Goal: Task Accomplishment & Management: Complete application form

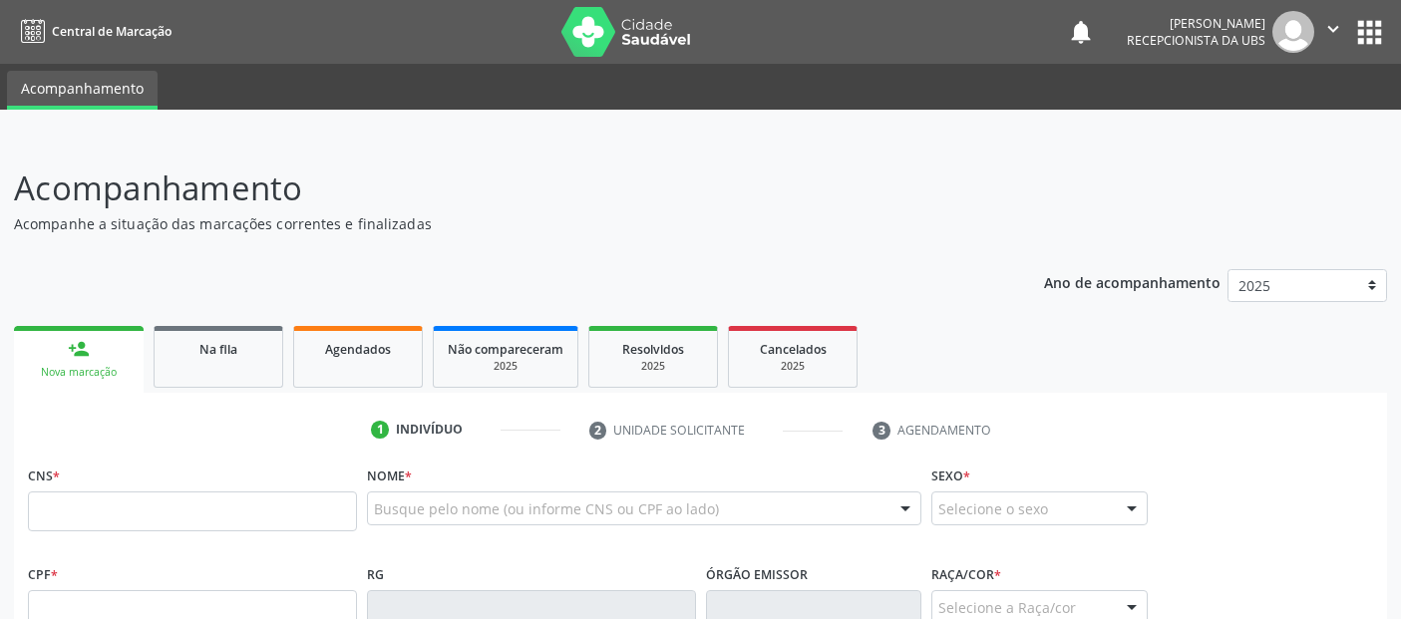
scroll to position [273, 0]
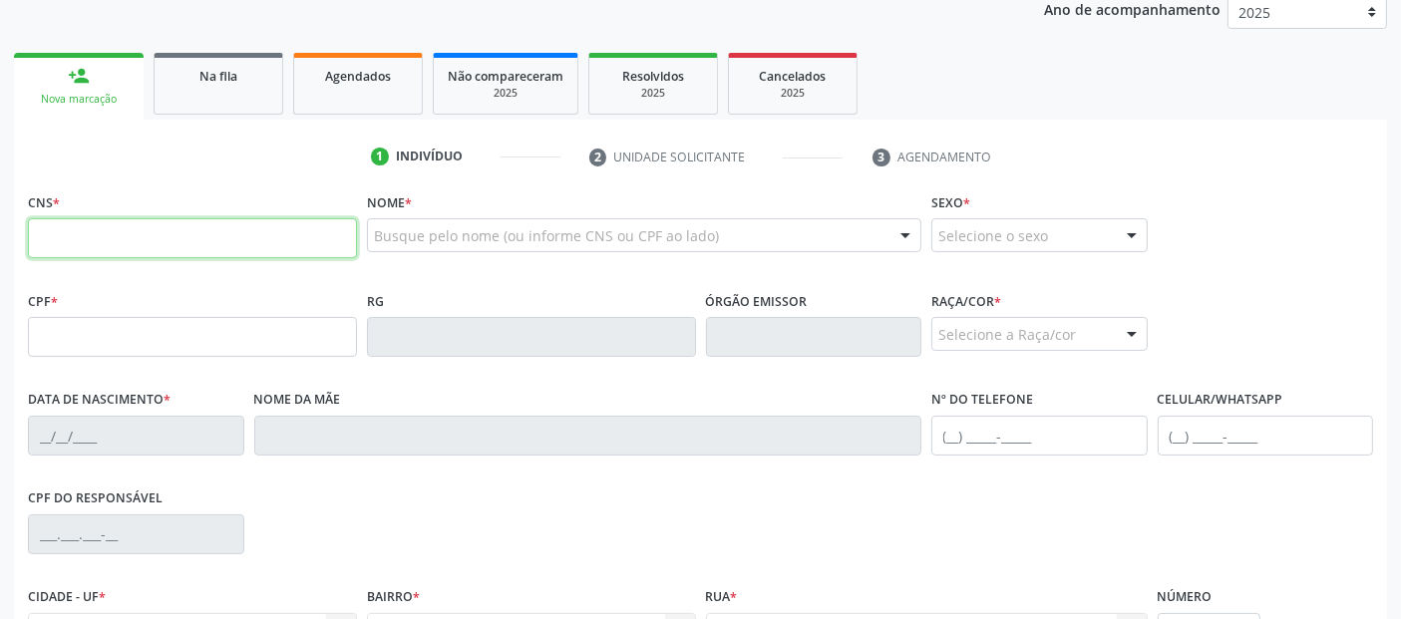
click at [304, 249] on input "text" at bounding box center [192, 238] width 329 height 40
paste input "708 0078 2541 6325"
type input "708 0078 2541 6325"
type input "111.911.594-93"
type input "[DATE]"
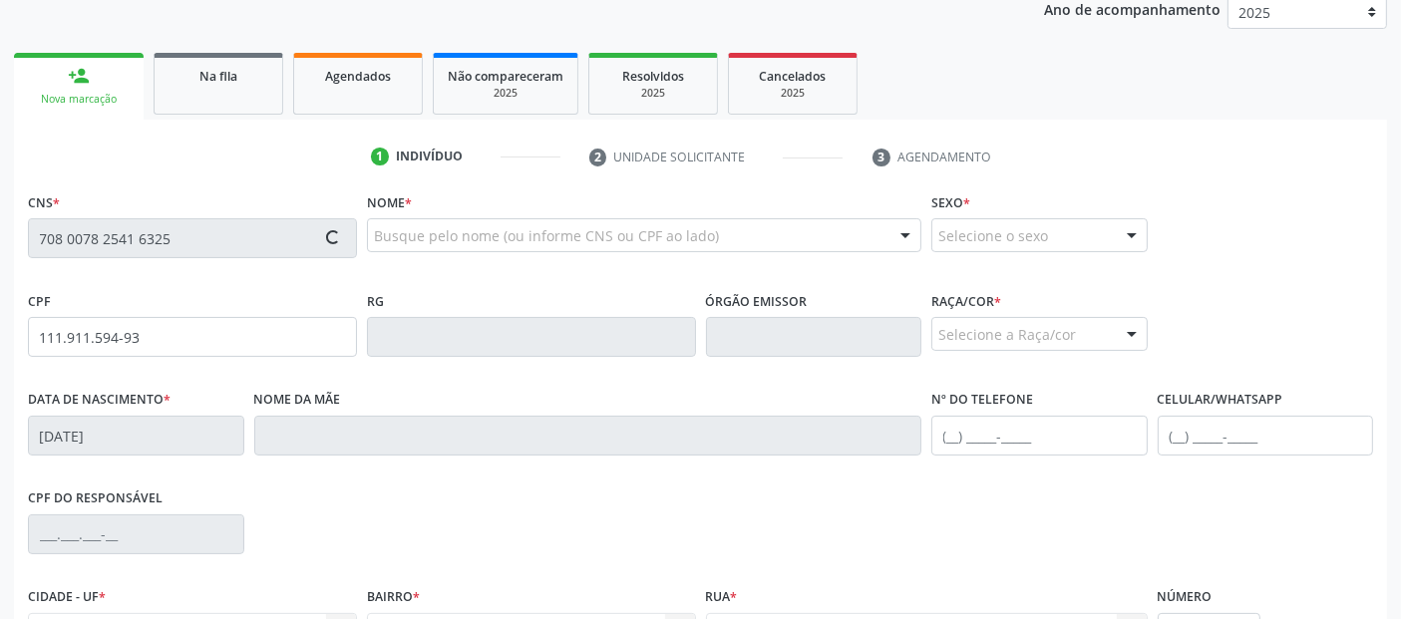
type input "Kariane Araujo Santos"
type input "(82) 99114-2579"
type input "S/N"
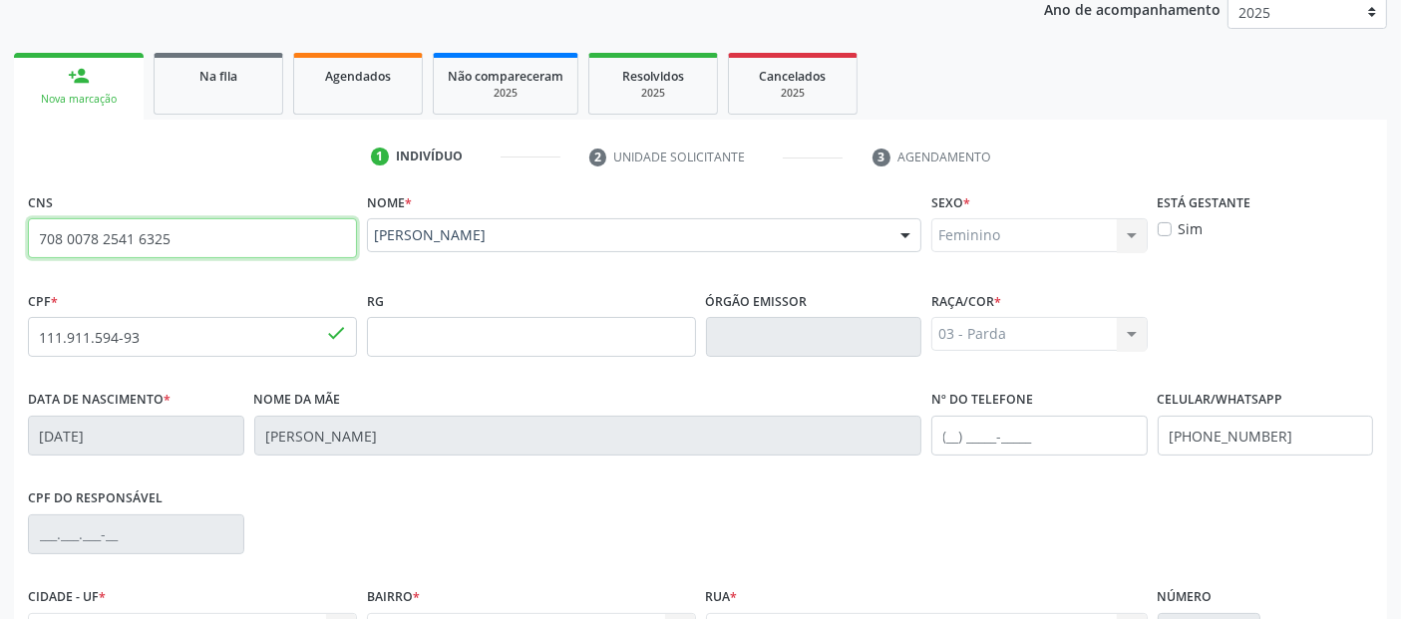
click at [253, 229] on input "708 0078 2541 6325" at bounding box center [192, 238] width 329 height 40
paste input "3 0018 6678 8972"
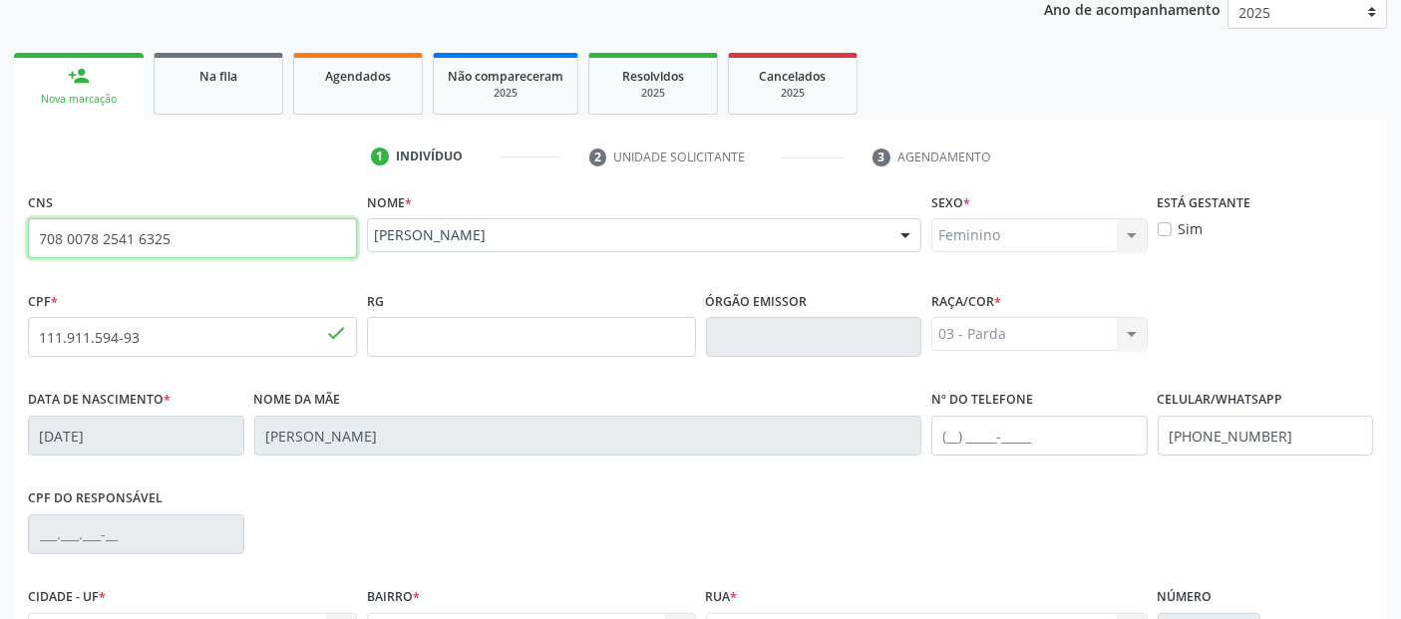
type input "703 0018 6678 8972"
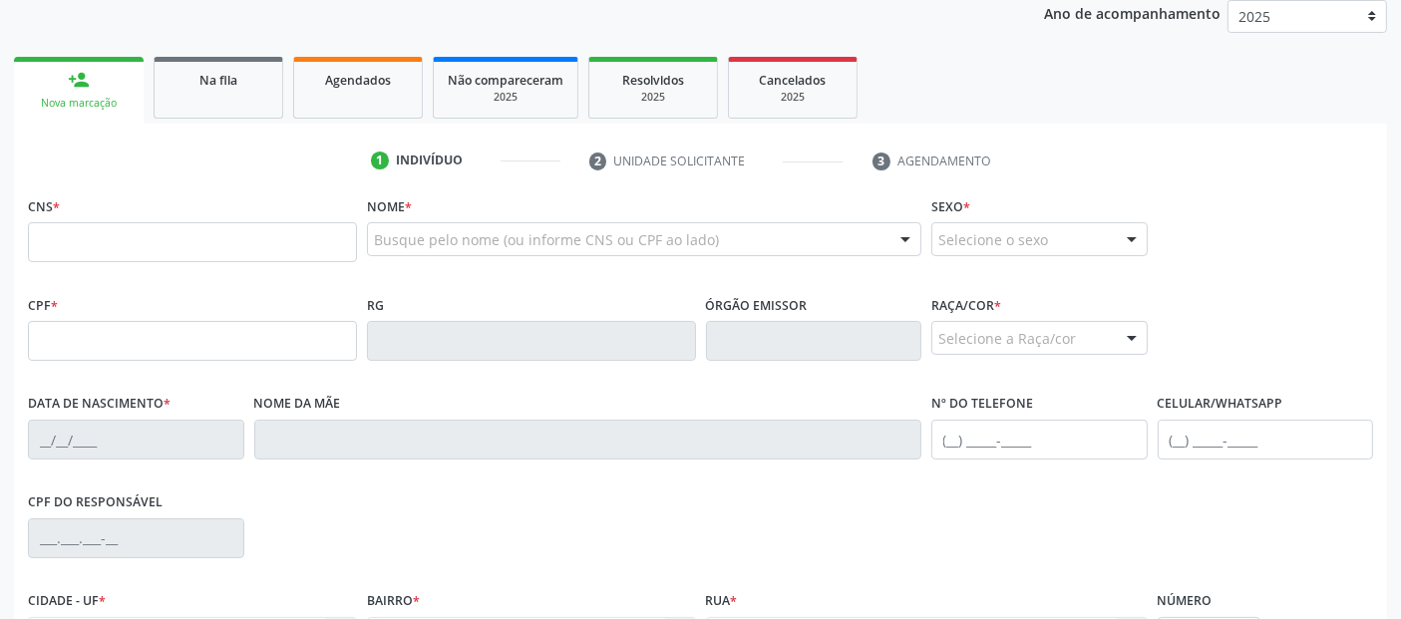
click at [203, 240] on input "text" at bounding box center [192, 242] width 329 height 40
type input "703 0018 6678 8972"
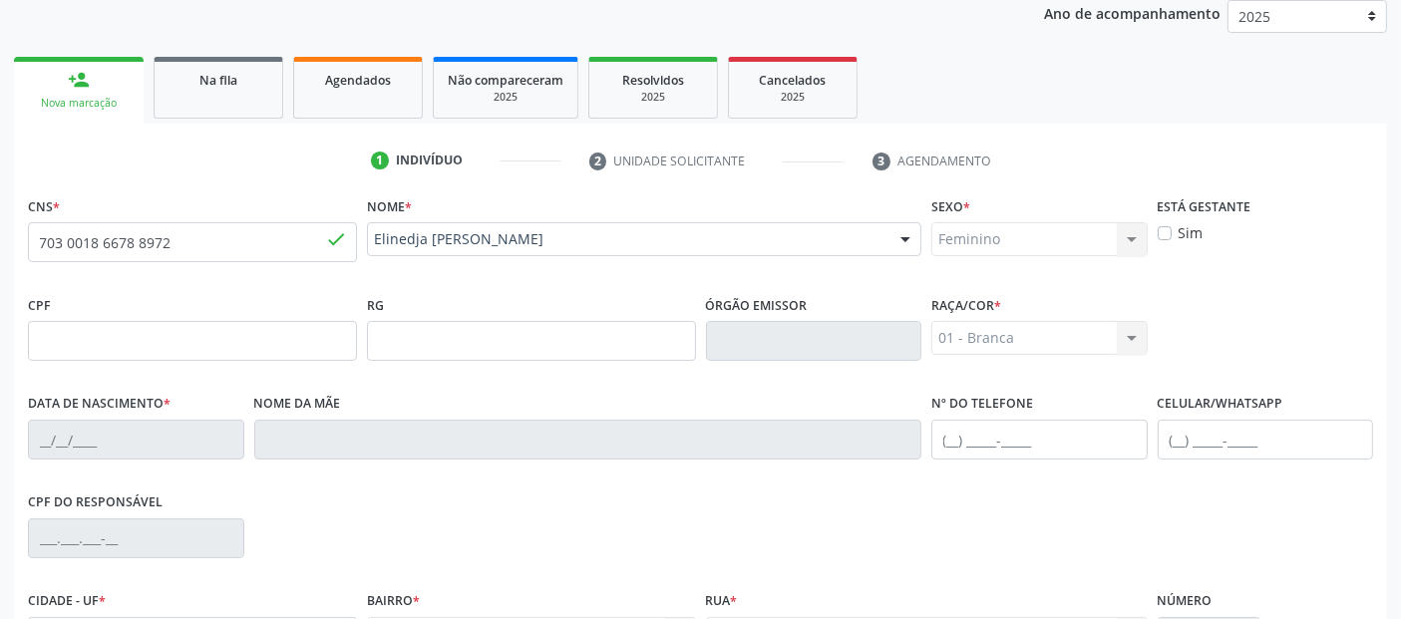
type input "[DATE]"
type input "[PERSON_NAME]"
type input "[PHONE_NUMBER]"
type input "S/N"
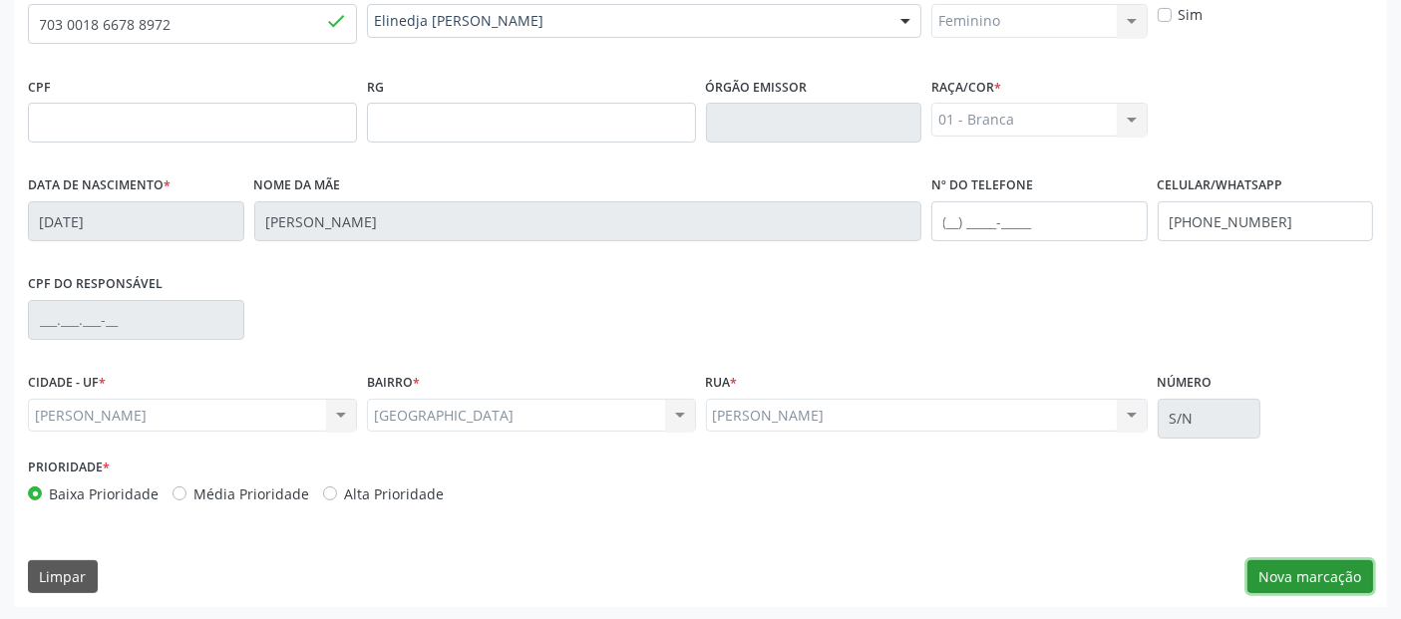
click at [1319, 576] on button "Nova marcação" at bounding box center [1311, 577] width 126 height 34
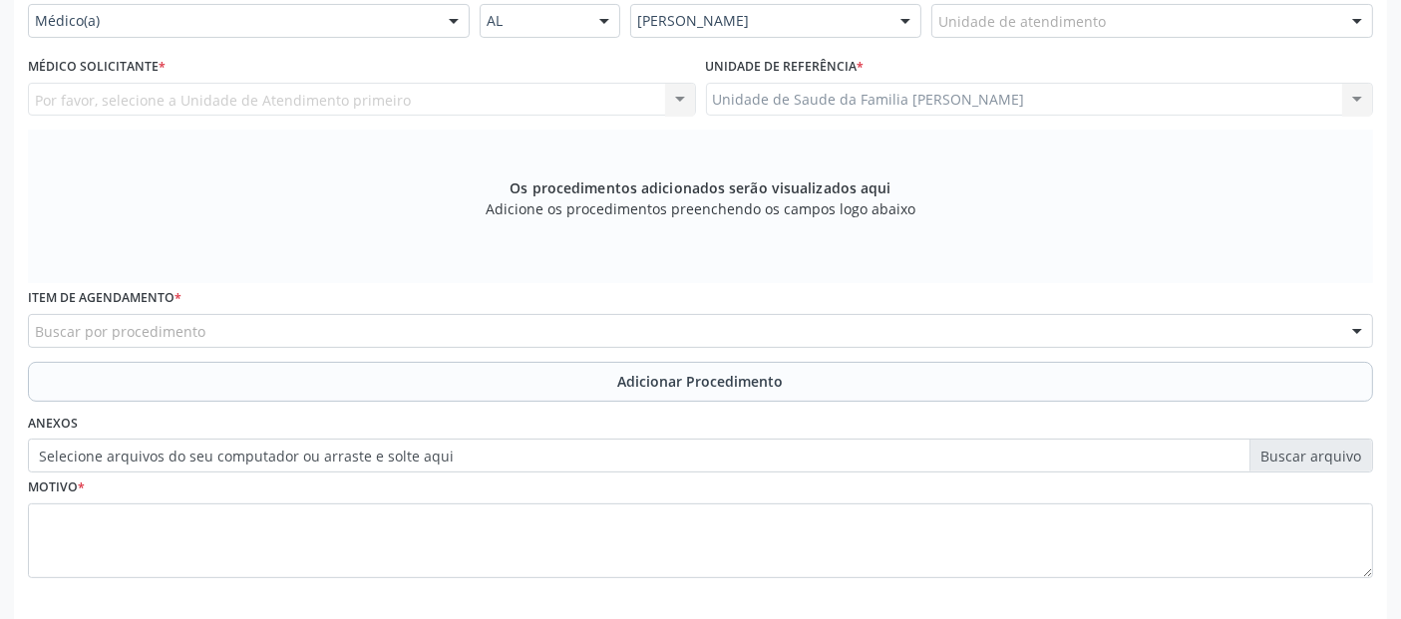
click at [1038, 4] on div "Unidade de atendimento" at bounding box center [1152, 21] width 442 height 34
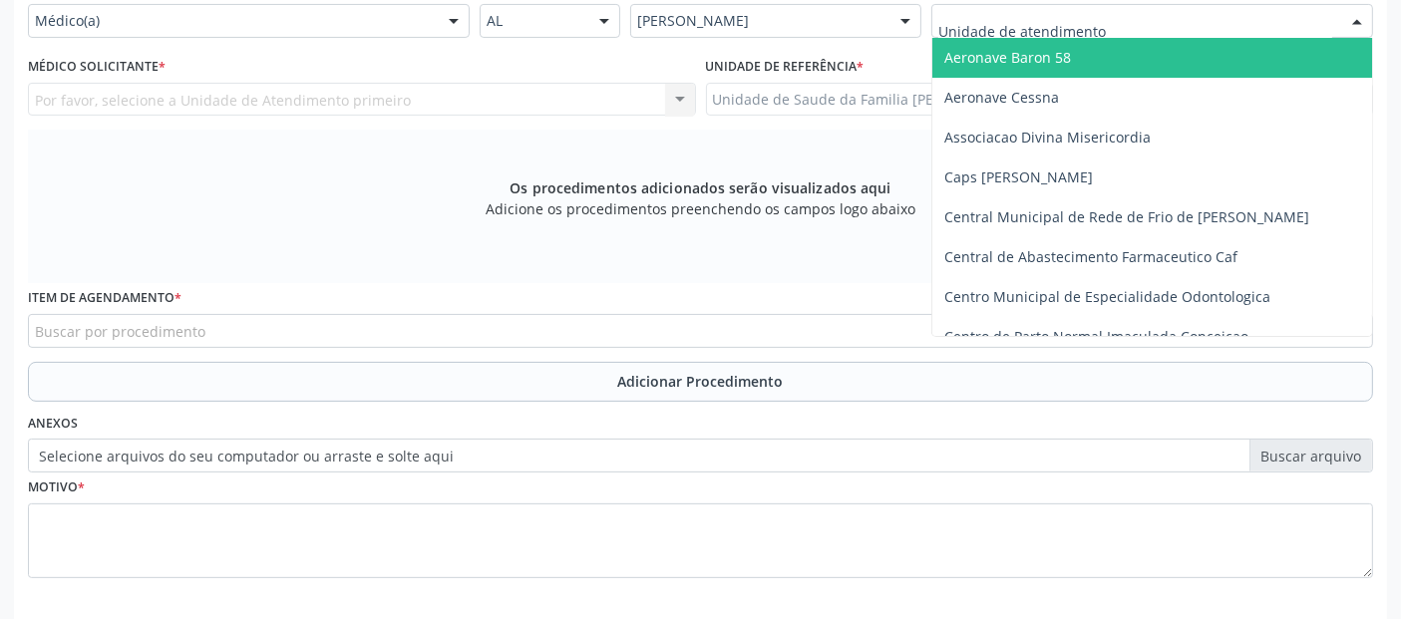
click at [1038, 4] on div at bounding box center [1152, 21] width 442 height 34
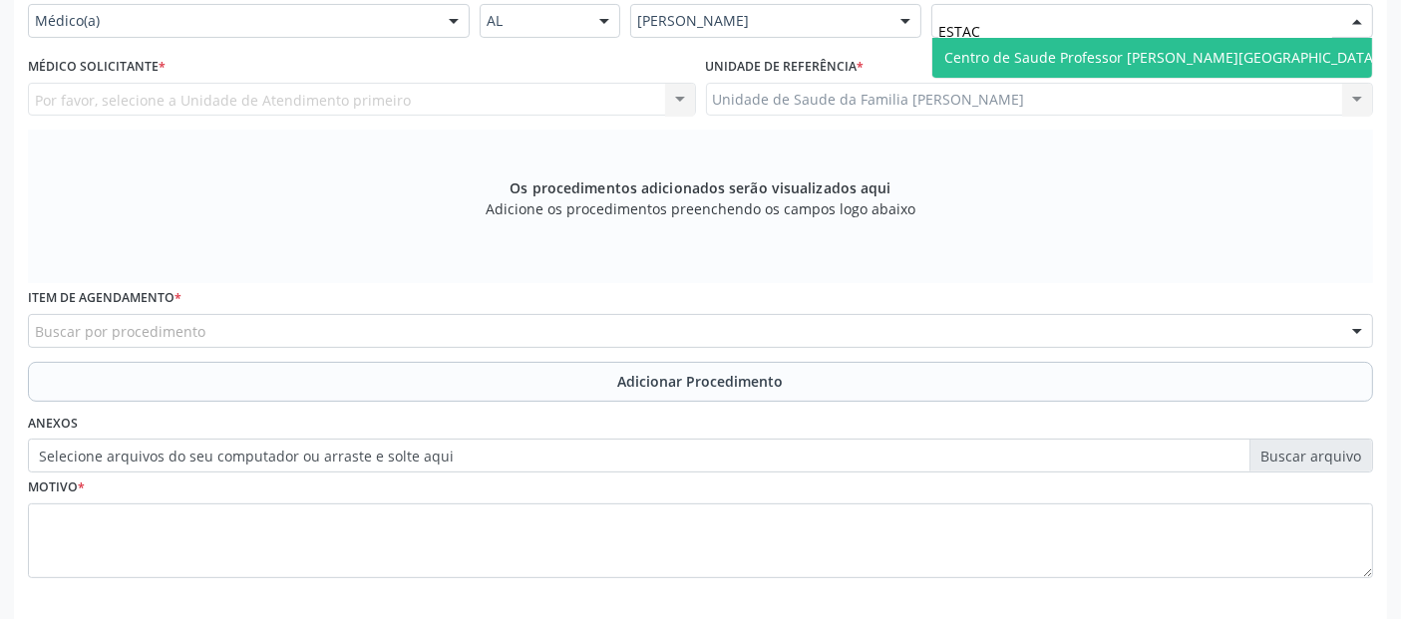
type input "ESTACI"
click at [999, 60] on span "Centro de Saude Professor [PERSON_NAME][GEOGRAPHIC_DATA]" at bounding box center [1161, 57] width 434 height 19
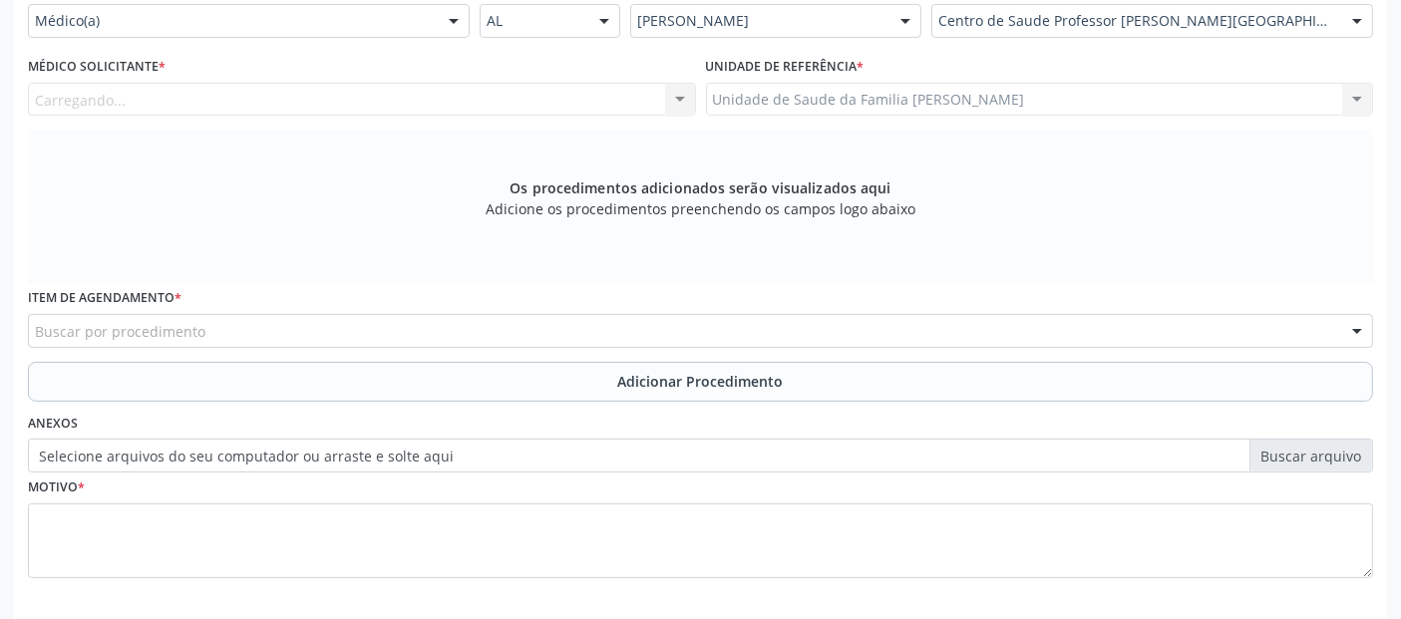
click at [148, 112] on div "Carregando... Nenhum resultado encontrado para: " " Não há nenhuma opção para s…" at bounding box center [362, 100] width 668 height 34
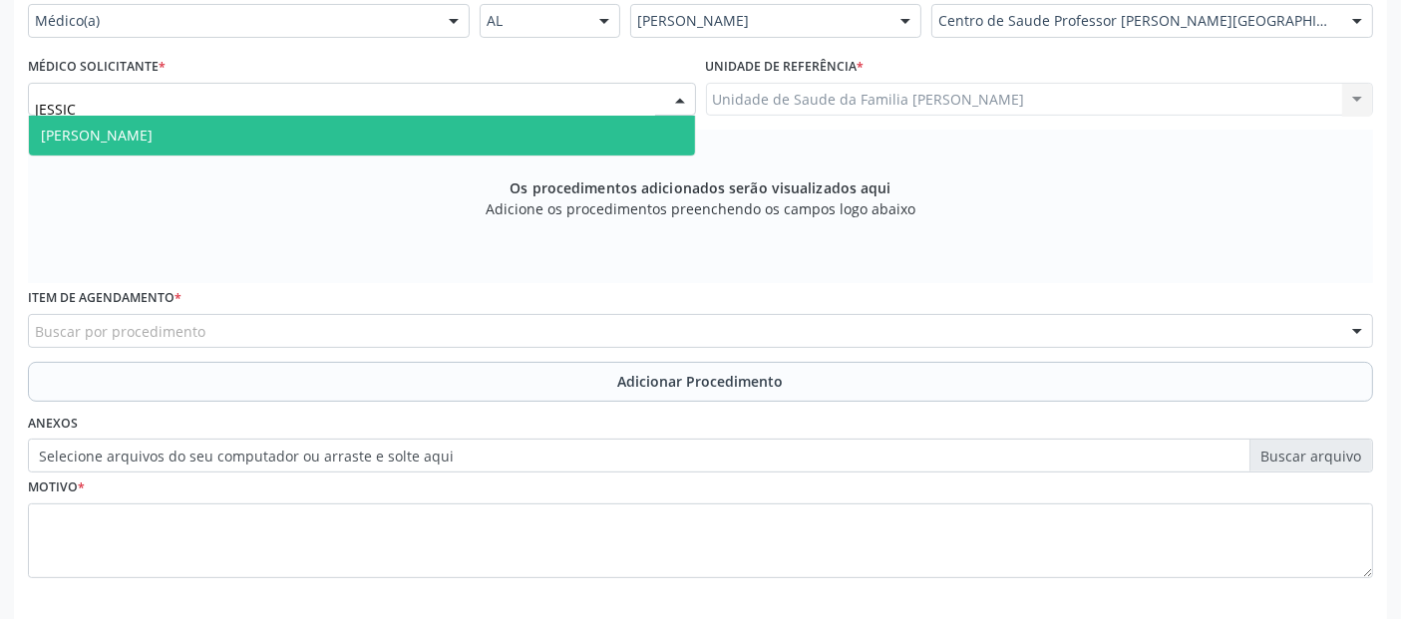
type input "[PERSON_NAME]"
click at [131, 132] on span "[PERSON_NAME]" at bounding box center [97, 135] width 112 height 19
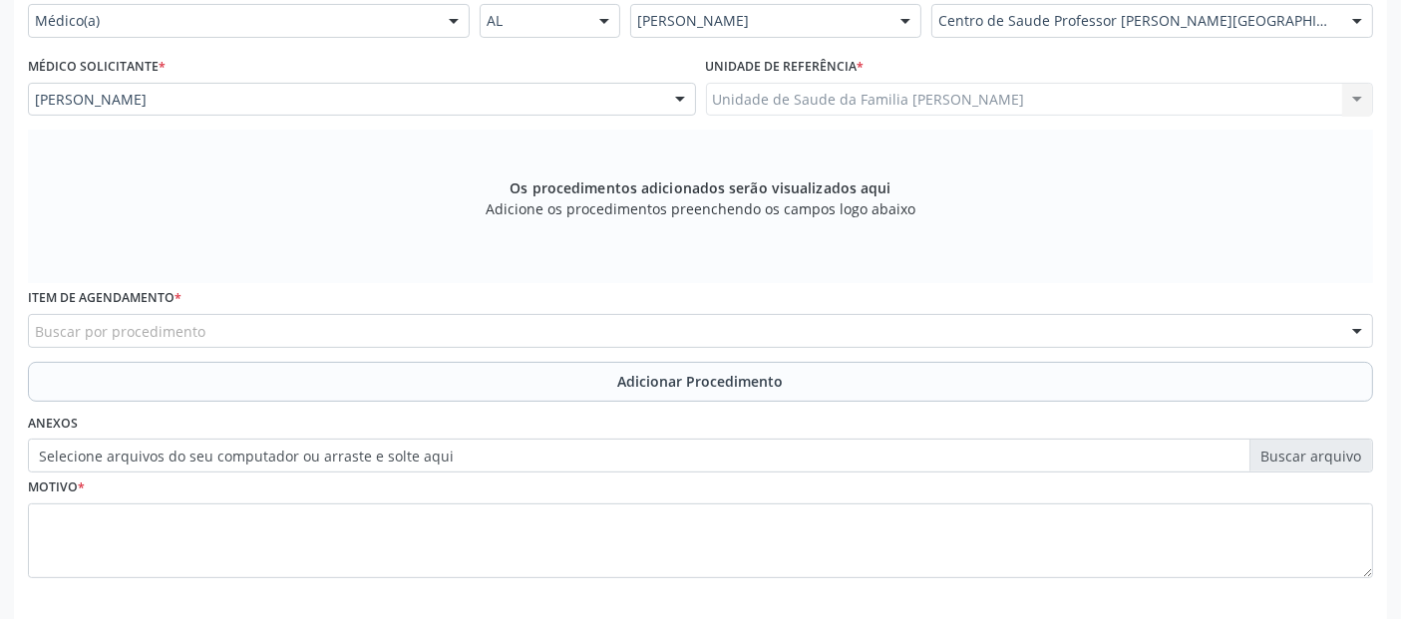
click at [227, 329] on div "Buscar por procedimento" at bounding box center [700, 331] width 1345 height 34
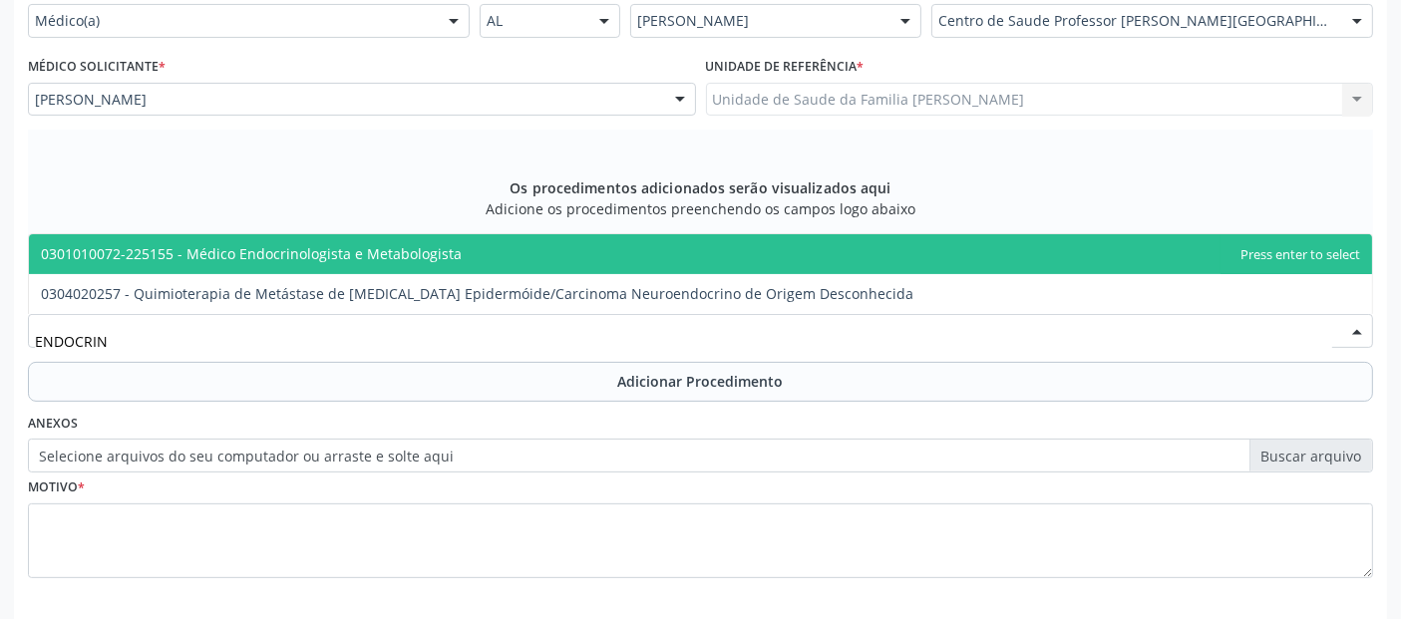
type input "ENDOCRINO"
click at [297, 256] on span "0301010072-225155 - Médico Endocrinologista e Metabologista" at bounding box center [251, 253] width 421 height 19
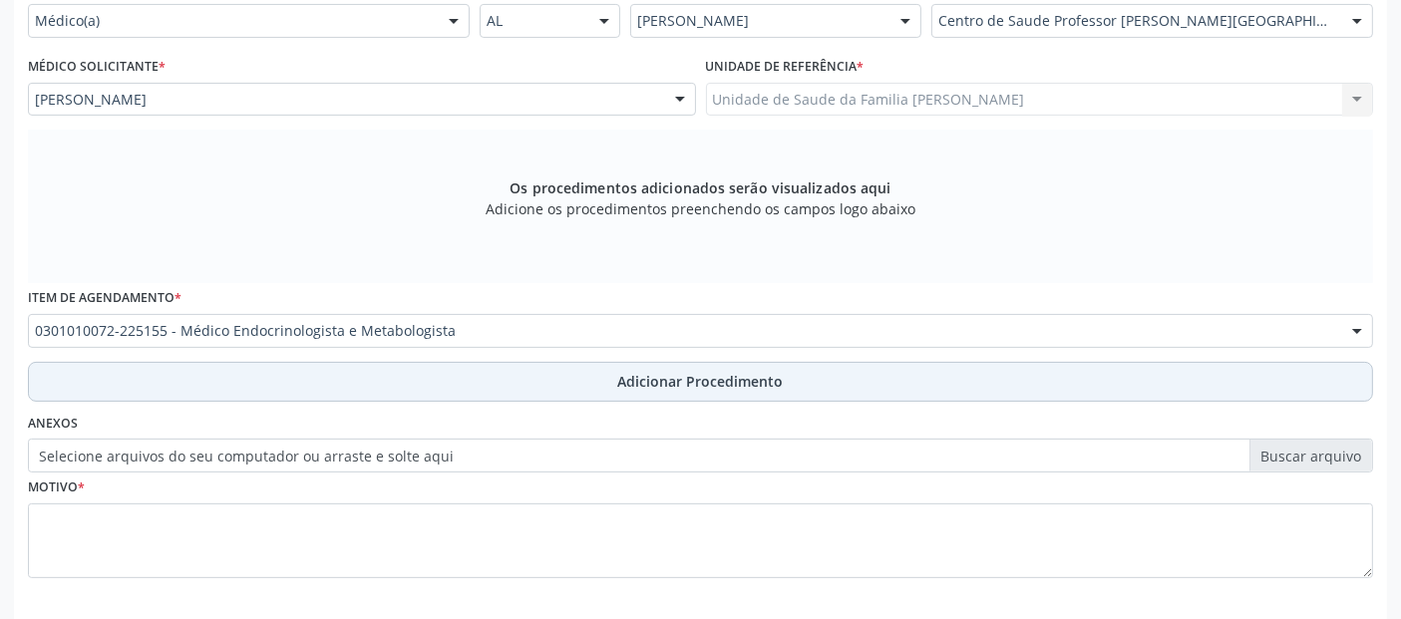
click at [404, 363] on button "Adicionar Procedimento" at bounding box center [700, 382] width 1345 height 40
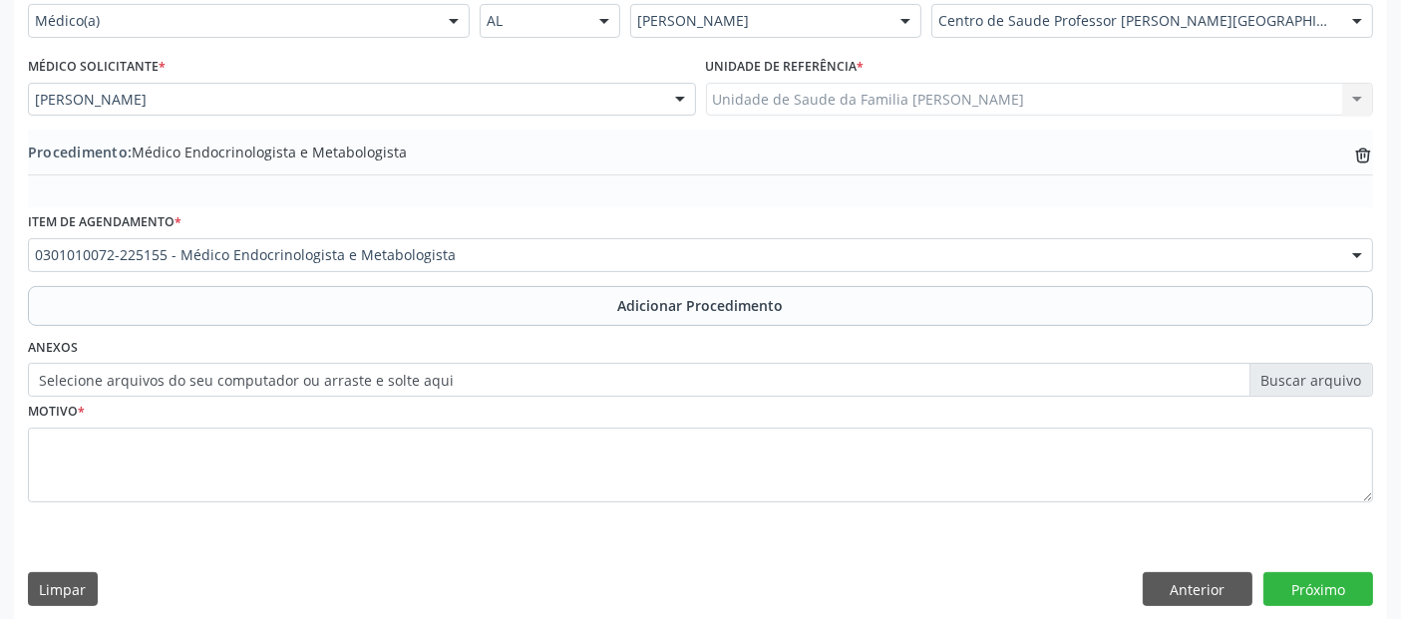
click at [476, 386] on label "Selecione arquivos do seu computador ou arraste e solte aqui" at bounding box center [700, 380] width 1345 height 34
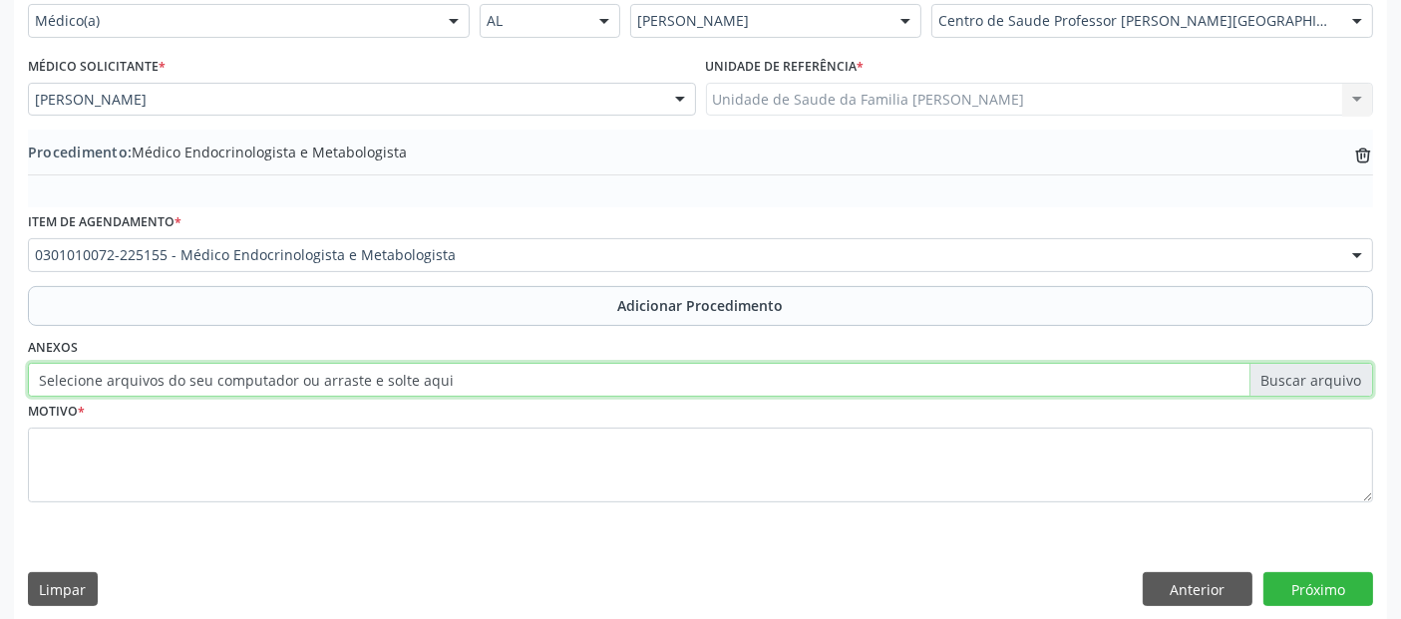
click at [476, 386] on input "Selecione arquivos do seu computador ou arraste e solte aqui" at bounding box center [700, 380] width 1345 height 34
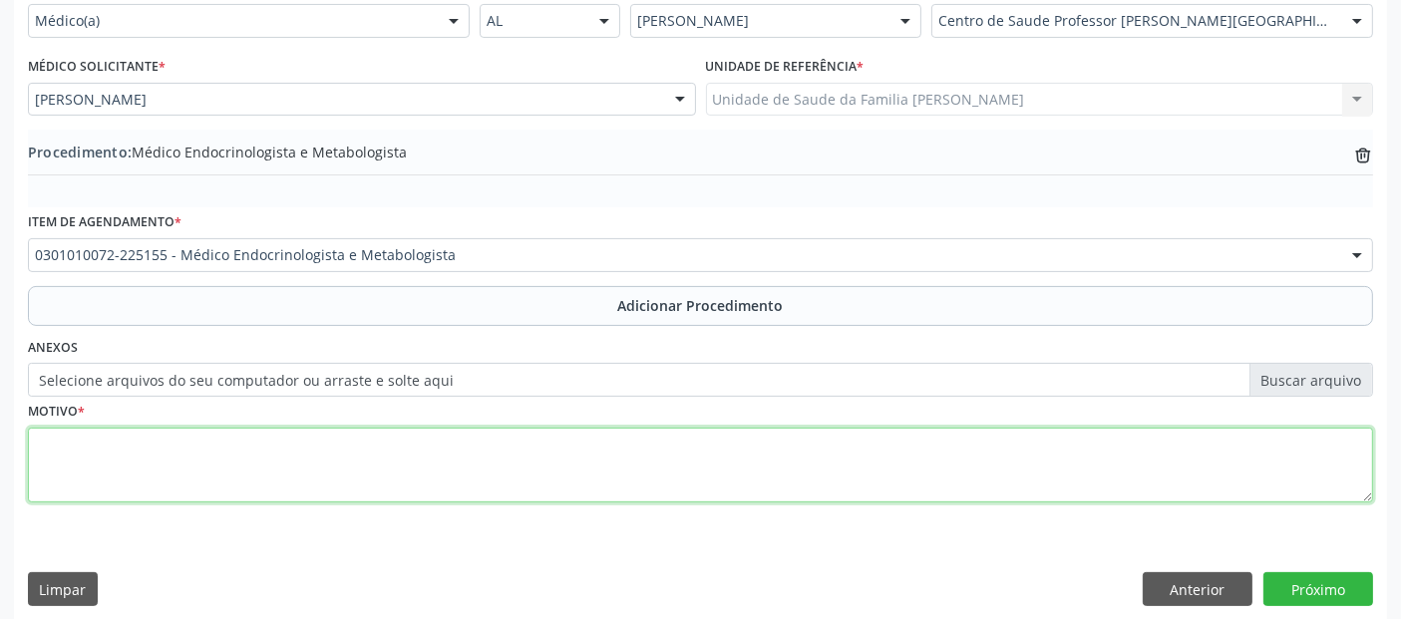
click at [707, 451] on textarea at bounding box center [700, 466] width 1345 height 76
type textarea "OBESIDADE GRAU 2."
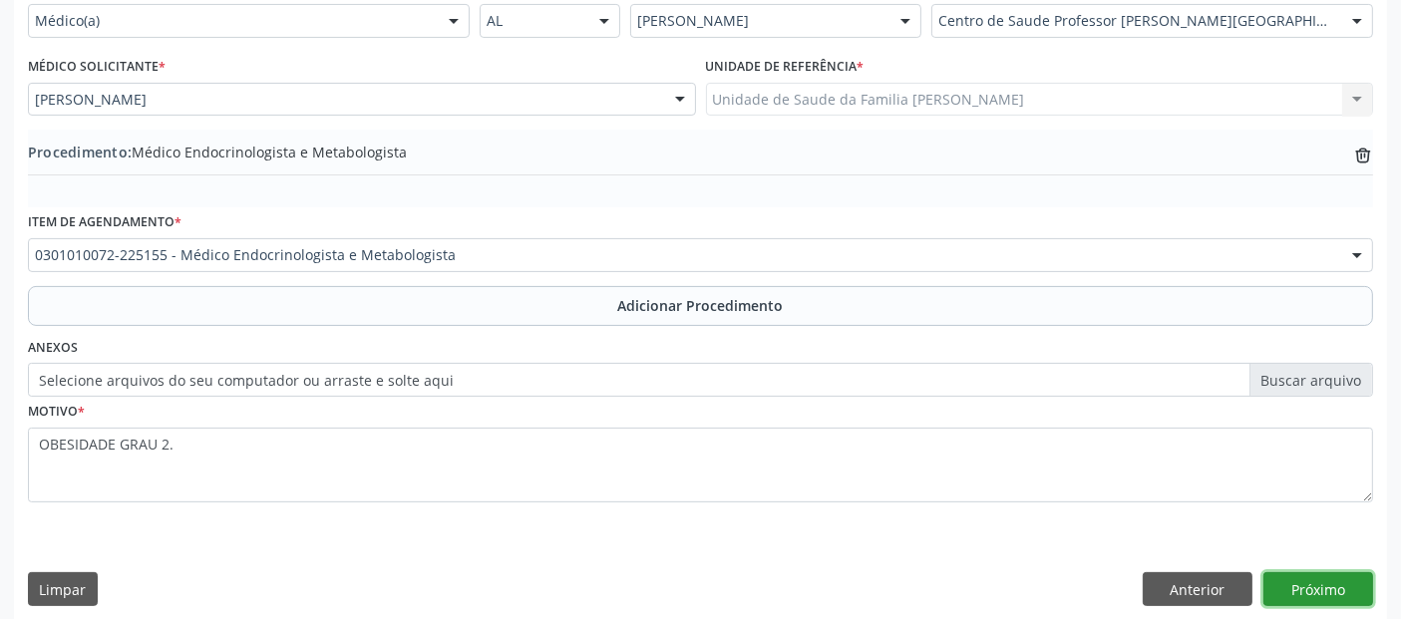
click at [1329, 591] on button "Próximo" at bounding box center [1319, 589] width 110 height 34
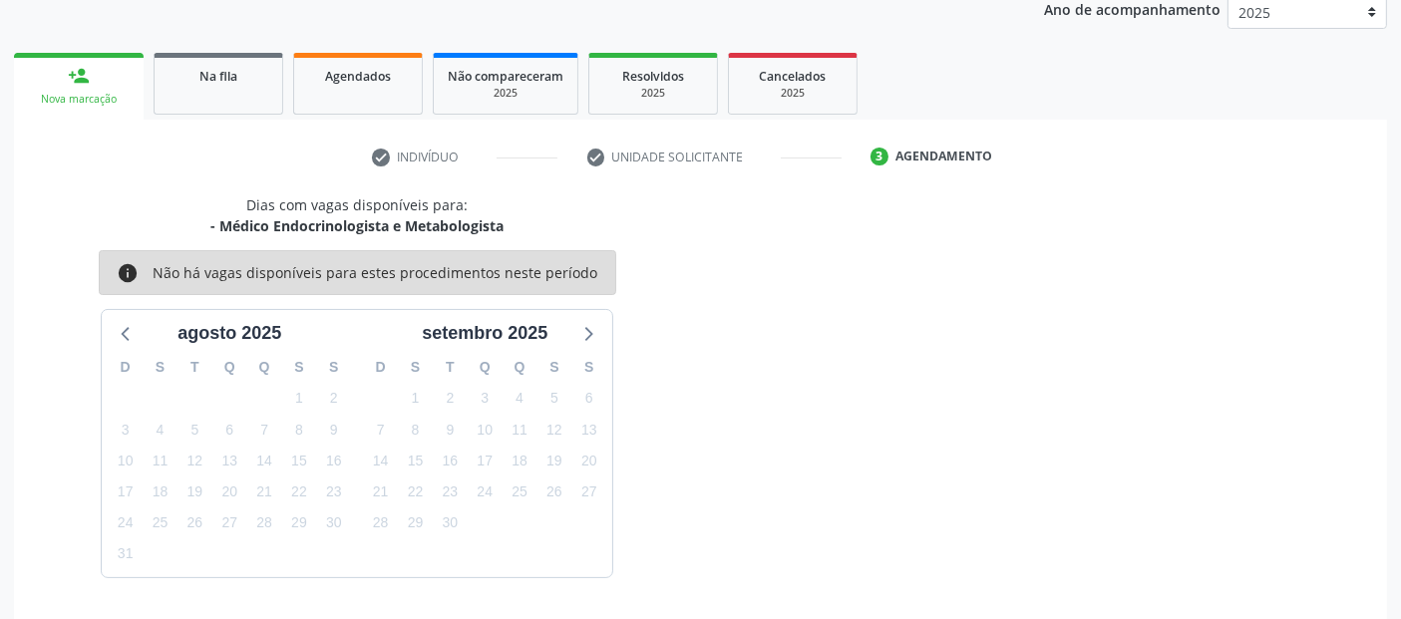
scroll to position [332, 0]
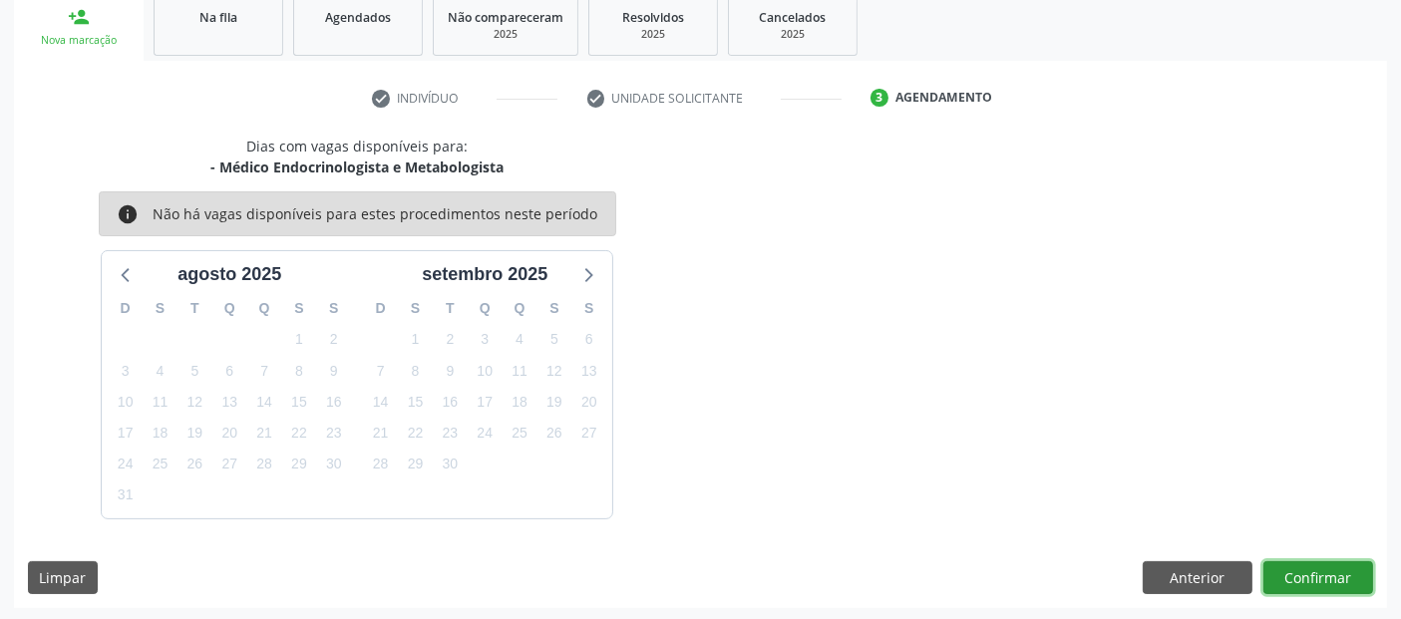
click at [1344, 579] on button "Confirmar" at bounding box center [1319, 578] width 110 height 34
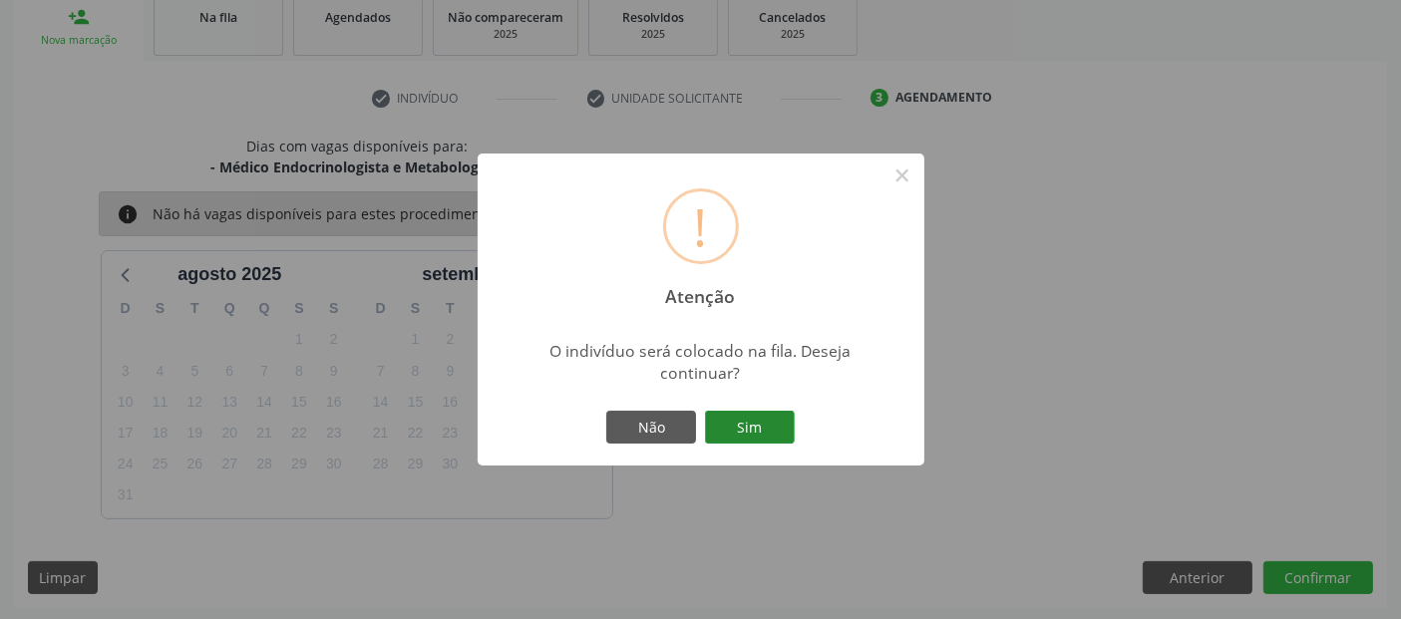
click at [781, 432] on button "Sim" at bounding box center [750, 428] width 90 height 34
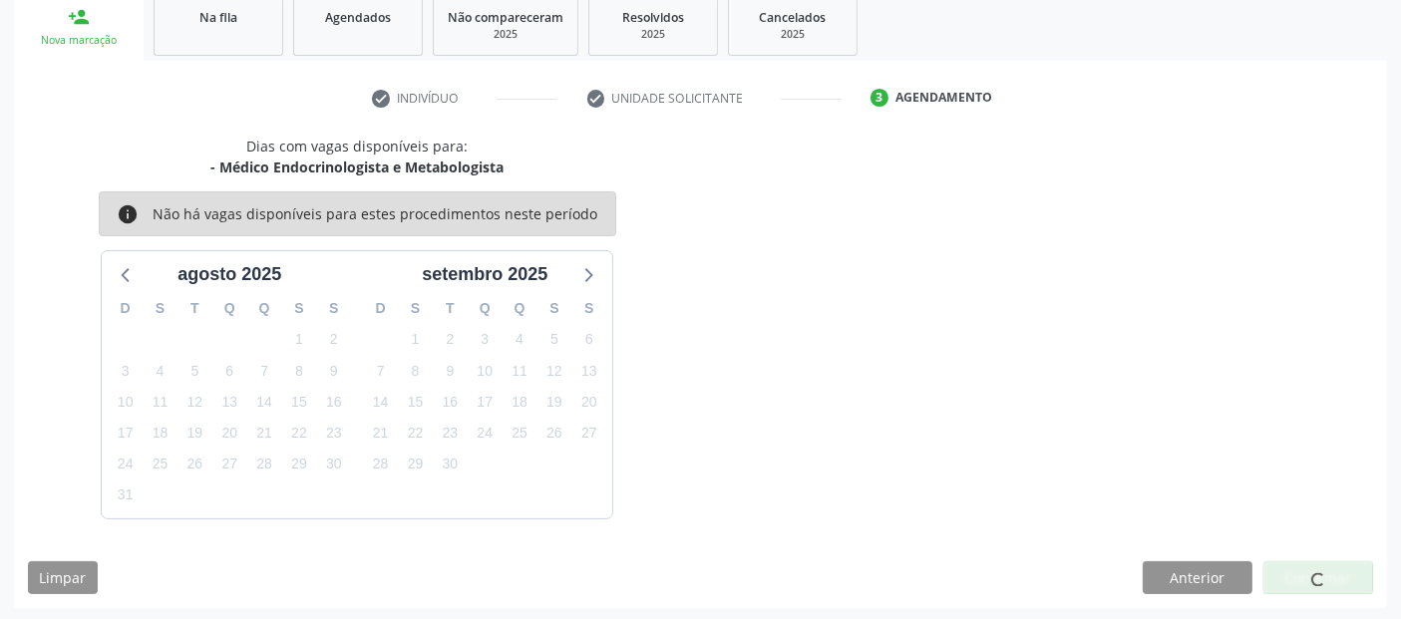
scroll to position [65, 0]
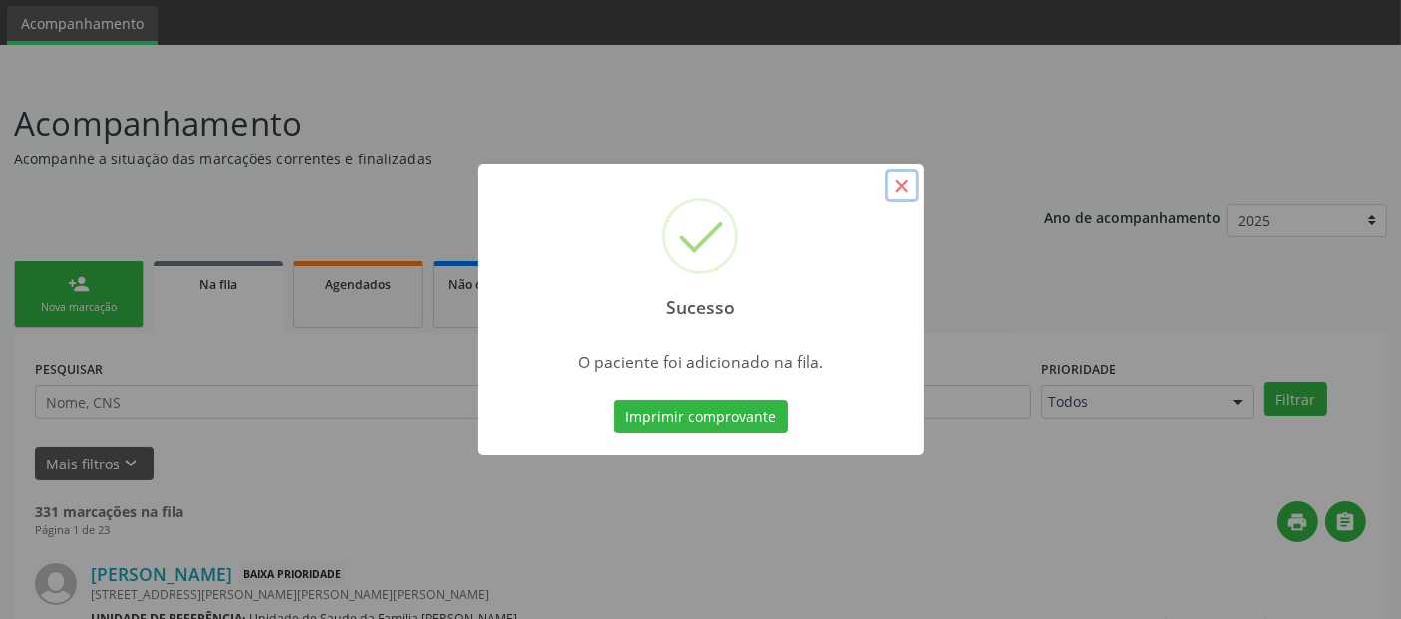
click at [896, 188] on button "×" at bounding box center [903, 187] width 34 height 34
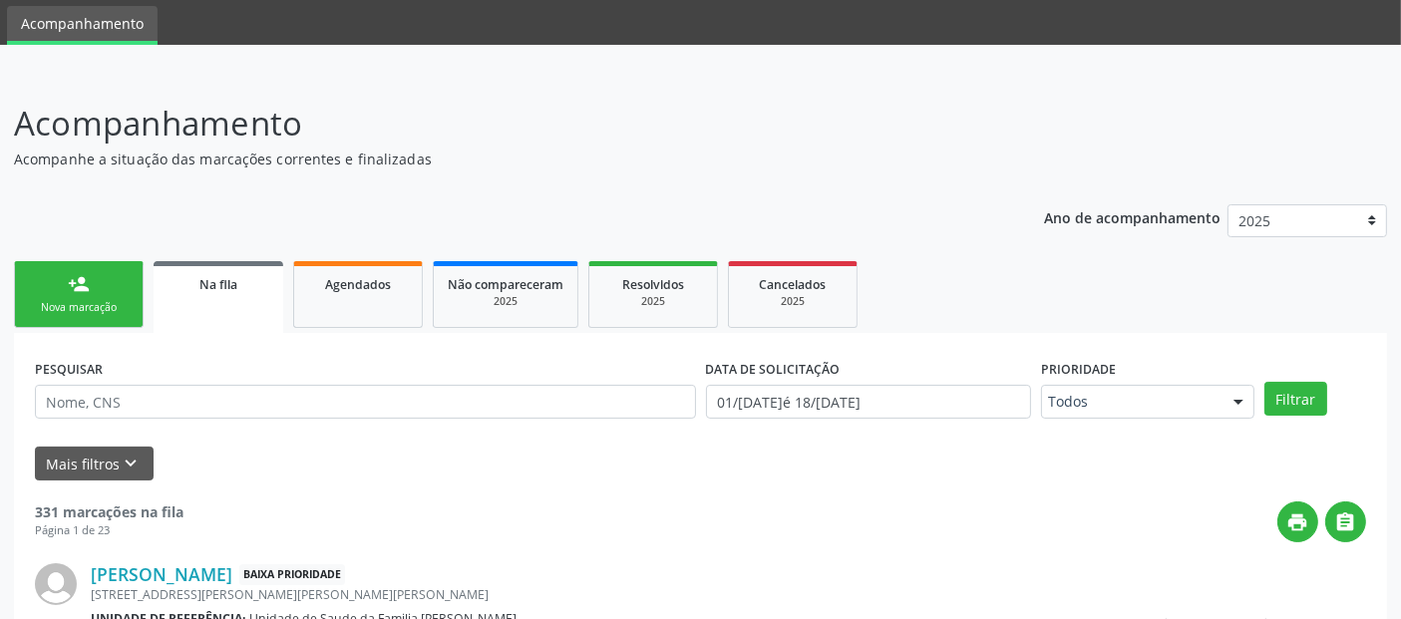
click at [95, 280] on link "person_add Nova marcação" at bounding box center [79, 294] width 130 height 67
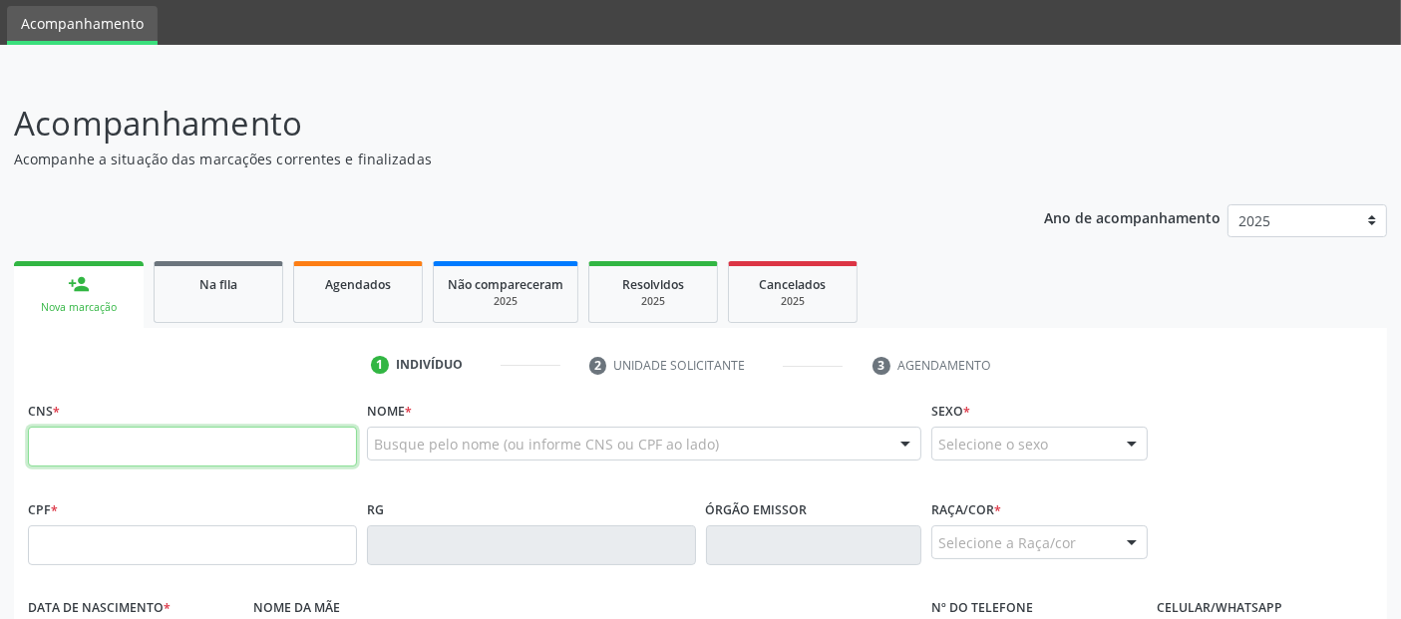
click at [322, 443] on input "text" at bounding box center [192, 447] width 329 height 40
paste input "703 0018 6678 8972"
type input "703 0018 6678 8972"
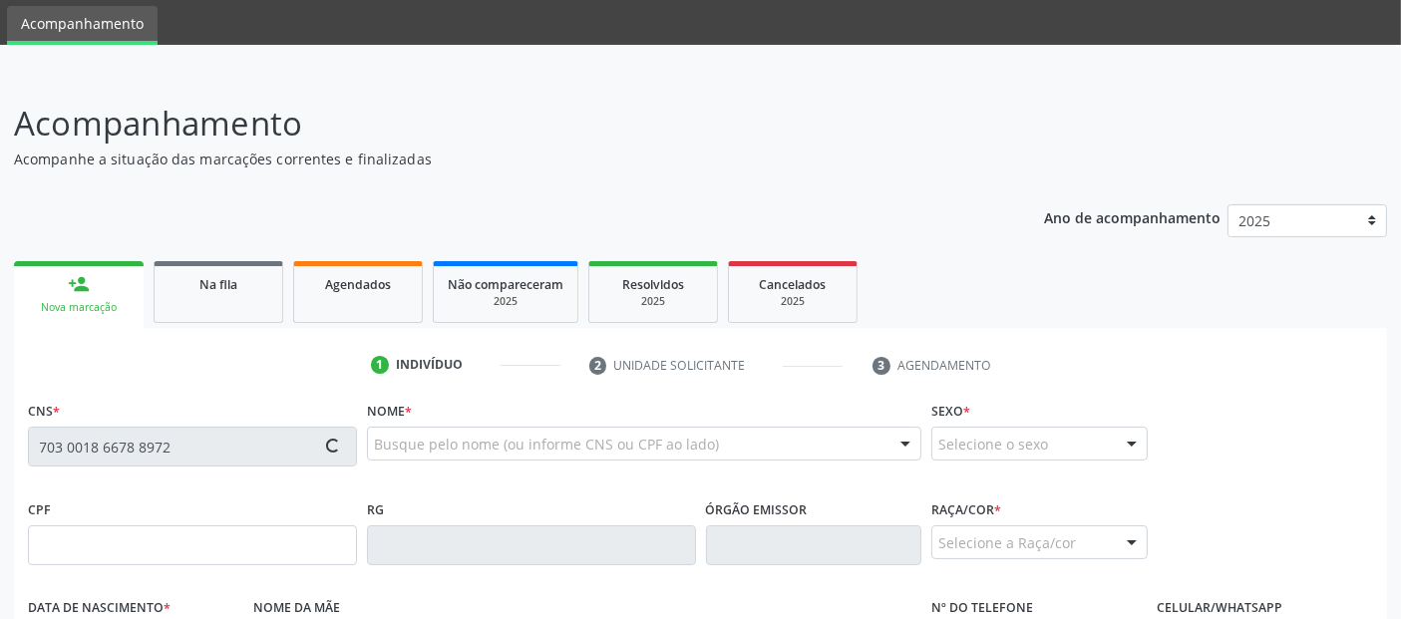
type input "[DATE]"
type input "[PERSON_NAME]"
type input "[PHONE_NUMBER]"
type input "S/N"
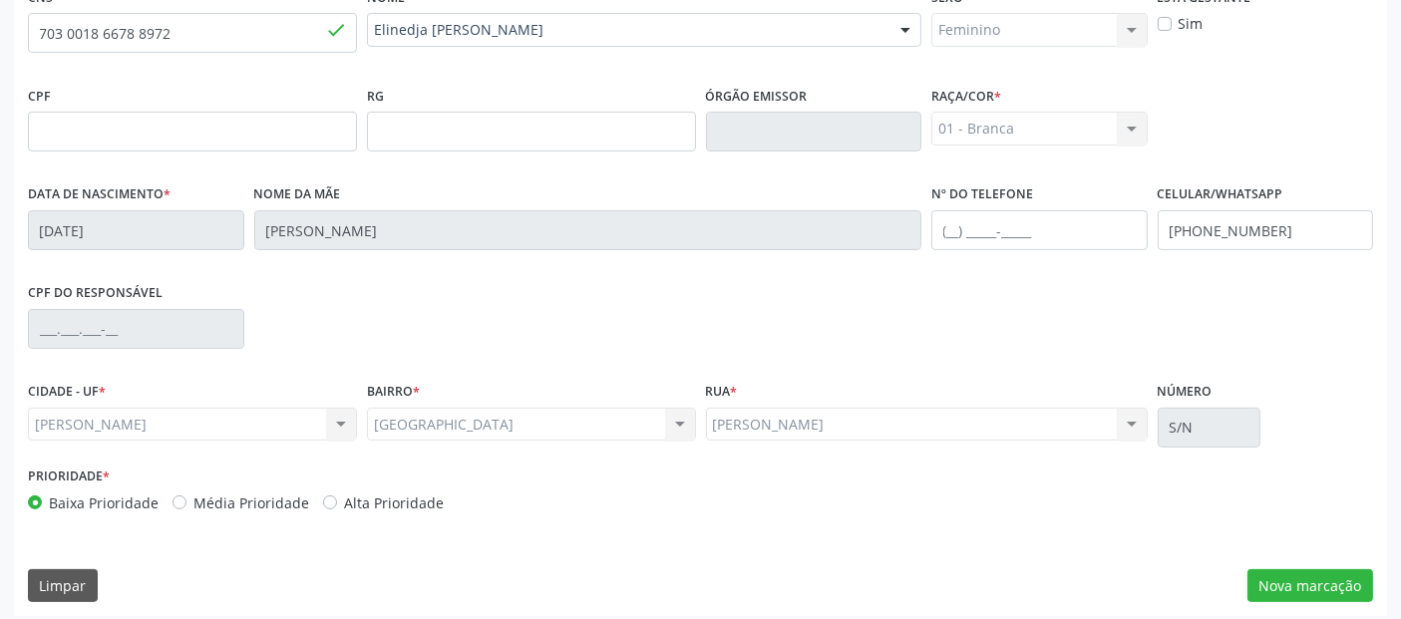
scroll to position [488, 0]
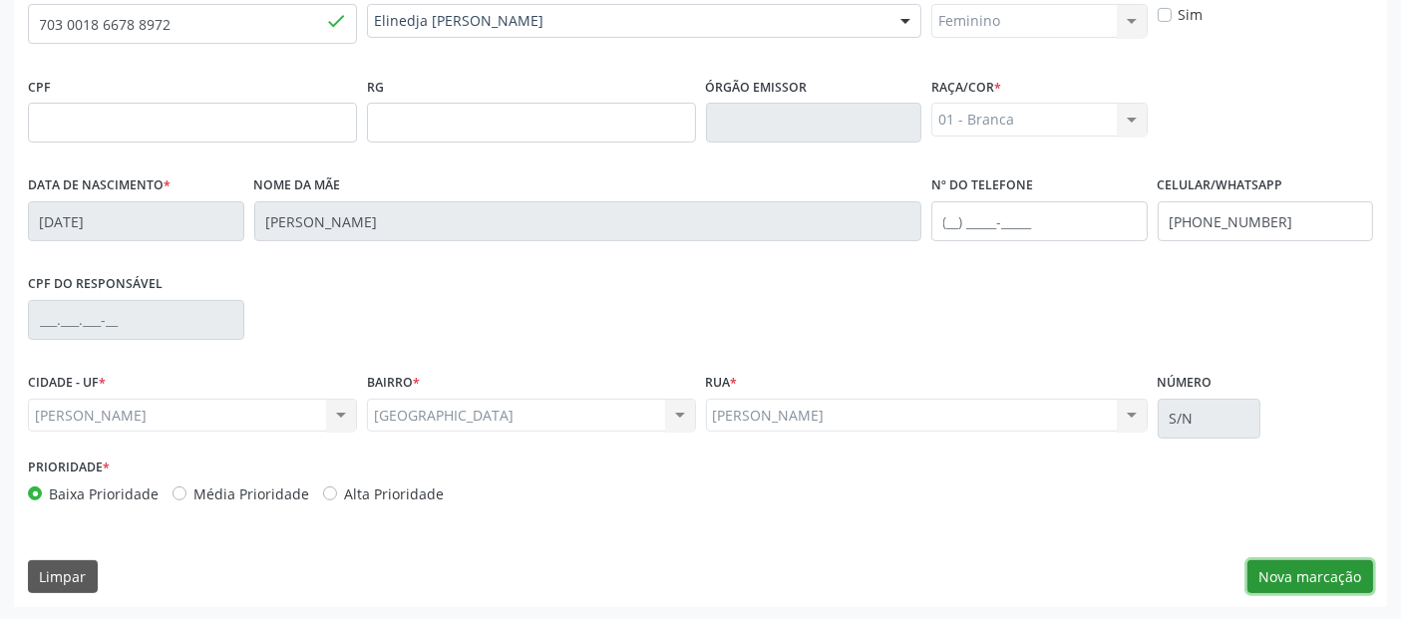
click at [1365, 586] on button "Nova marcação" at bounding box center [1311, 577] width 126 height 34
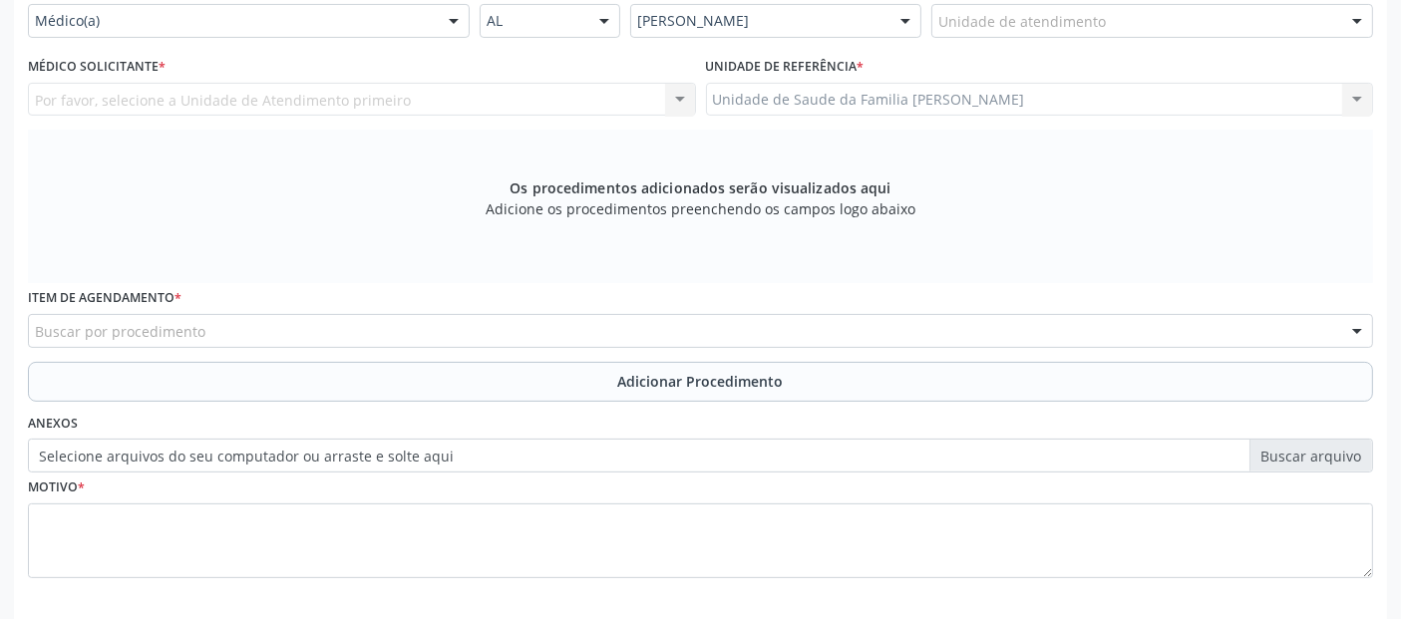
scroll to position [385, 0]
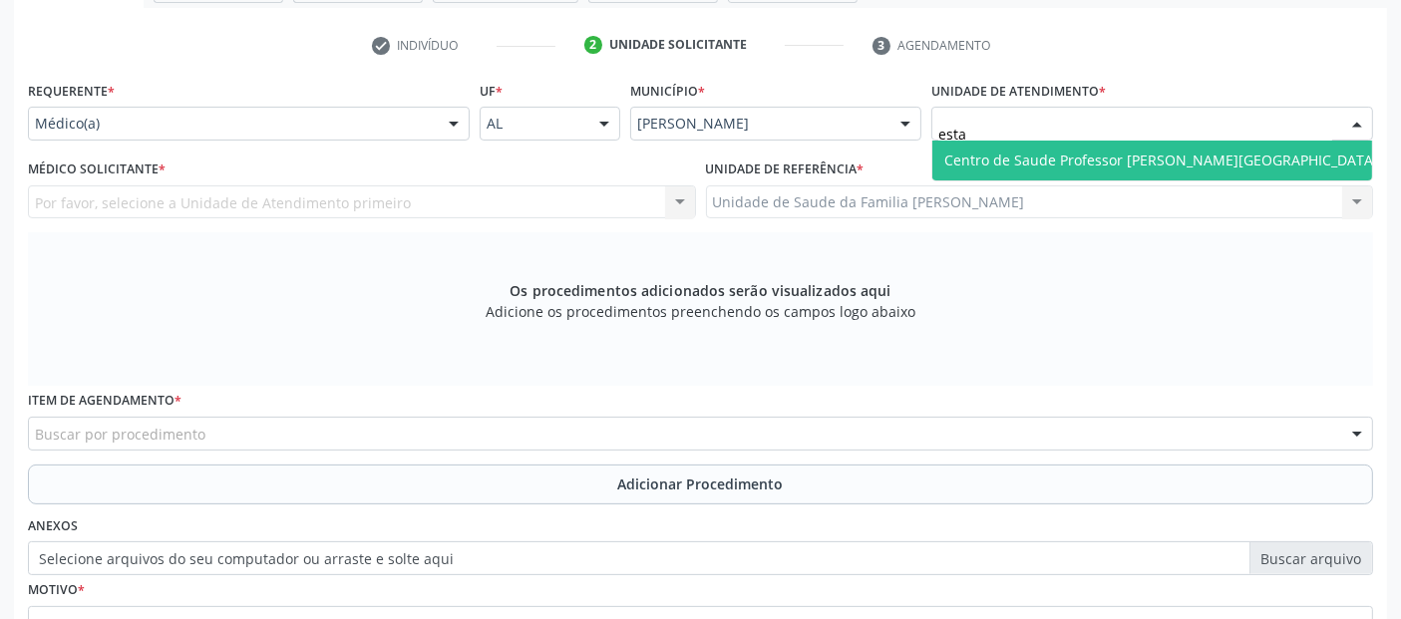
click at [1018, 166] on span "Centro de Saude Professor [PERSON_NAME][GEOGRAPHIC_DATA]" at bounding box center [1161, 160] width 434 height 19
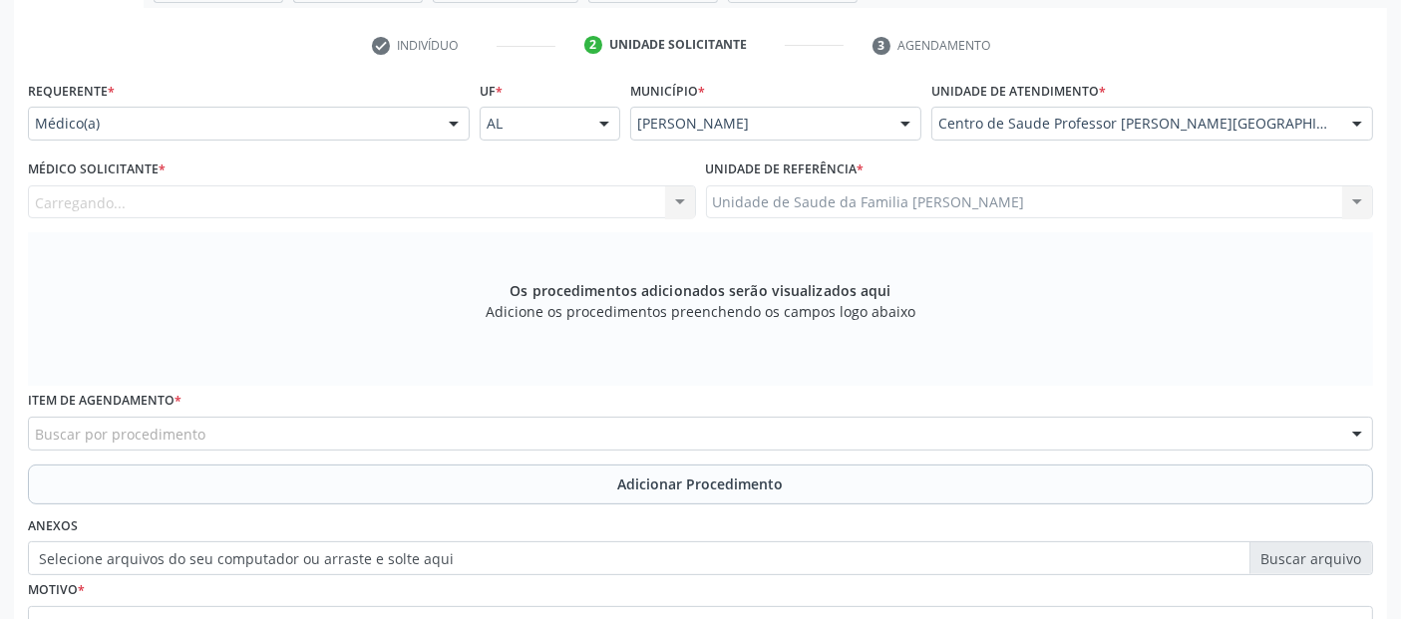
click at [513, 200] on div "Carregando... Nenhum resultado encontrado para: " " Não há nenhuma opção para s…" at bounding box center [362, 203] width 668 height 34
click at [483, 197] on div "Carregando... Nenhum resultado encontrado para: " " Não há nenhuma opção para s…" at bounding box center [362, 203] width 668 height 34
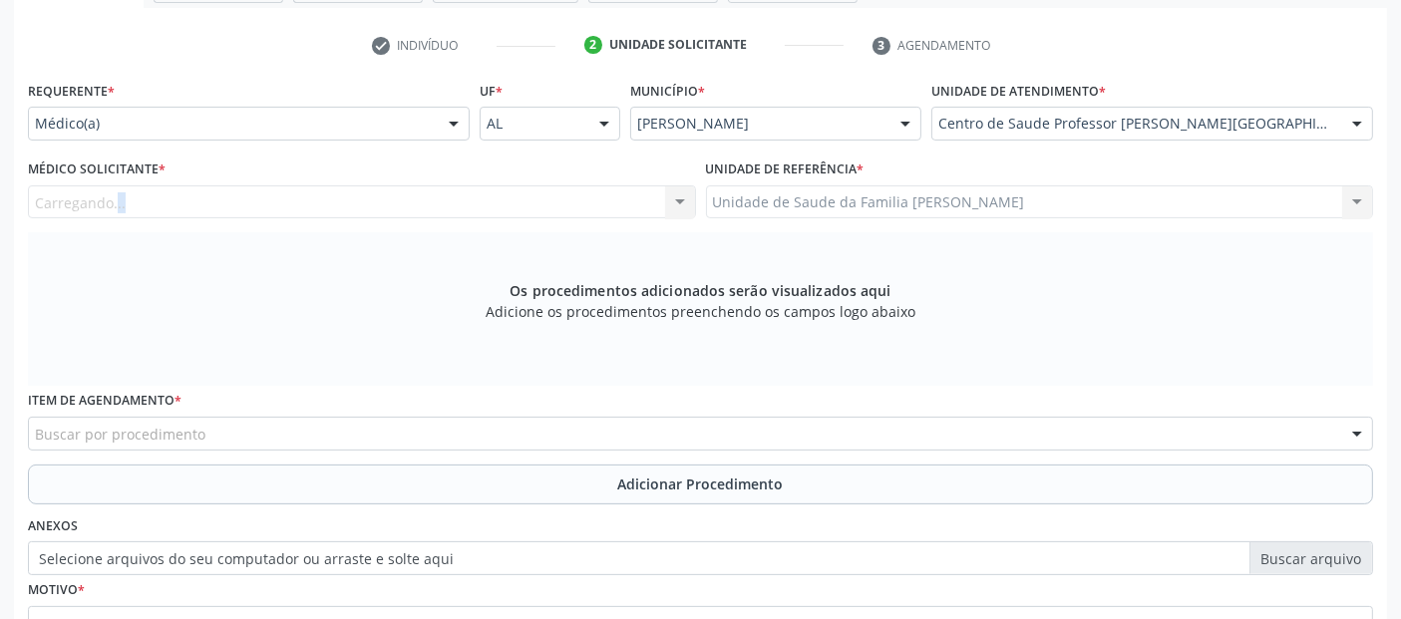
click at [609, 186] on div "Carregando... Nenhum resultado encontrado para: " " Não há nenhuma opção para s…" at bounding box center [362, 203] width 668 height 34
click at [768, 195] on div "Unidade de Saude da Familia Massagueira Unidade de Saude da Familia Massagueira…" at bounding box center [1040, 203] width 668 height 34
click at [515, 201] on div "Carregando... Nenhum resultado encontrado para: " " Não há nenhuma opção para s…" at bounding box center [362, 203] width 668 height 34
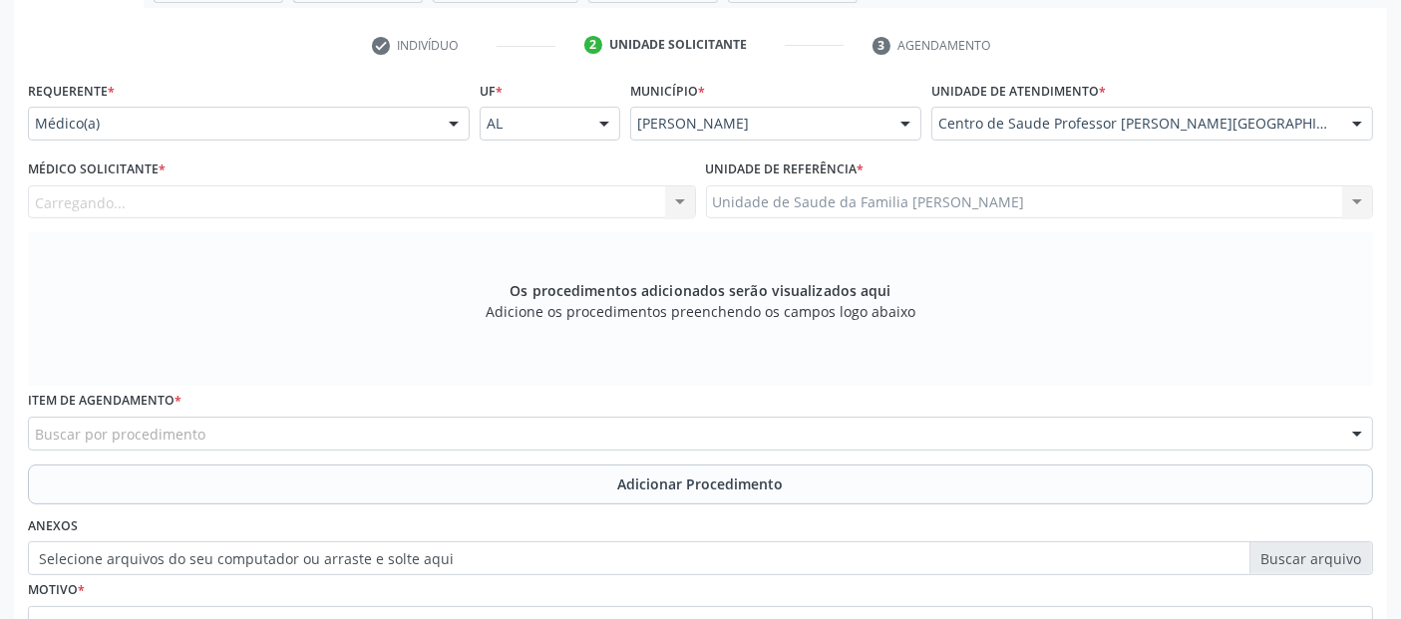
click at [1248, 109] on div "Centro de Saude Professor [PERSON_NAME][GEOGRAPHIC_DATA]" at bounding box center [1152, 124] width 442 height 34
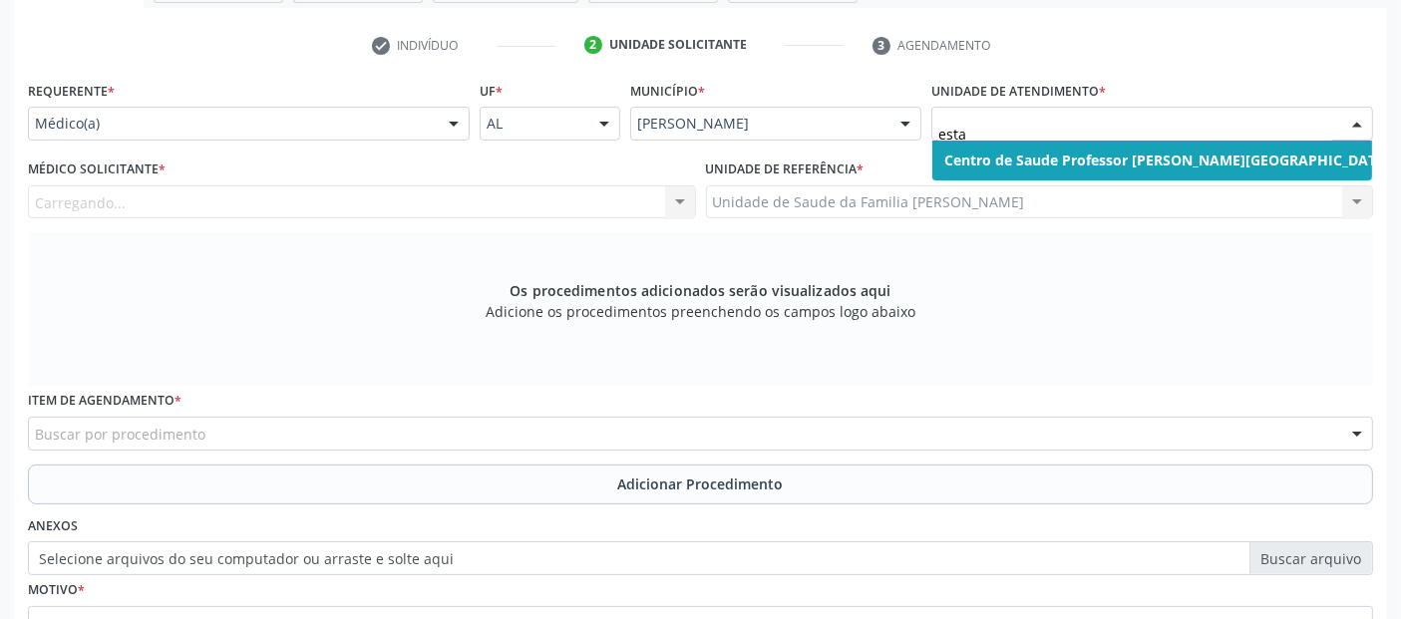
type input "estac"
click at [1137, 145] on span "Centro de Saude Professor [PERSON_NAME][GEOGRAPHIC_DATA]" at bounding box center [1167, 161] width 471 height 40
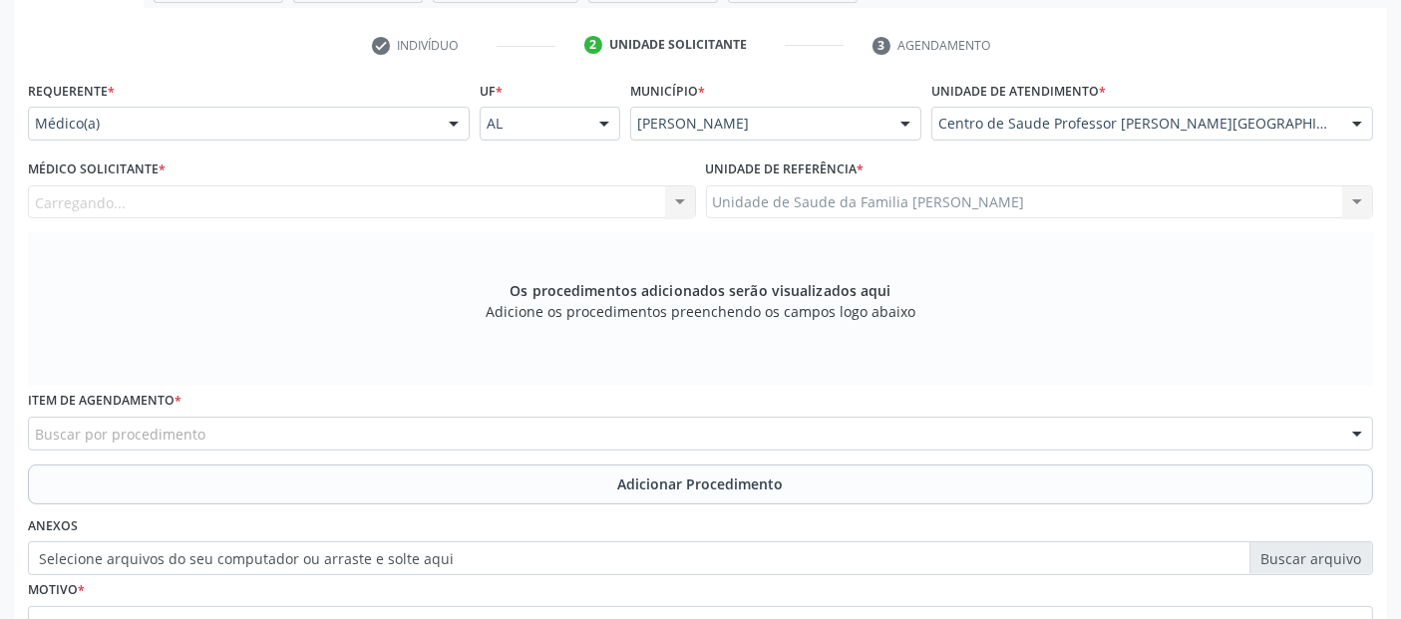
click at [223, 186] on div "Carregando... Nenhum resultado encontrado para: " " Não há nenhuma opção para s…" at bounding box center [362, 203] width 668 height 34
click at [404, 439] on div "Buscar por procedimento" at bounding box center [700, 434] width 1345 height 34
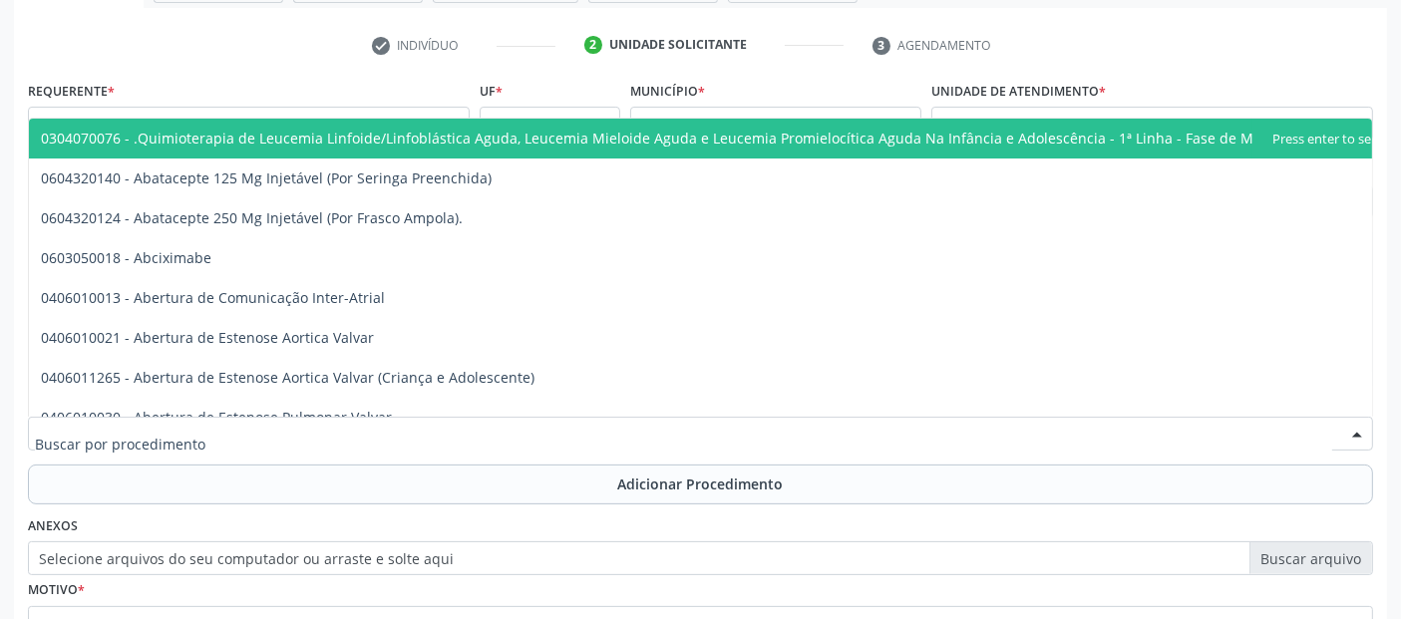
click at [404, 439] on input "text" at bounding box center [684, 444] width 1298 height 40
type input "mamo"
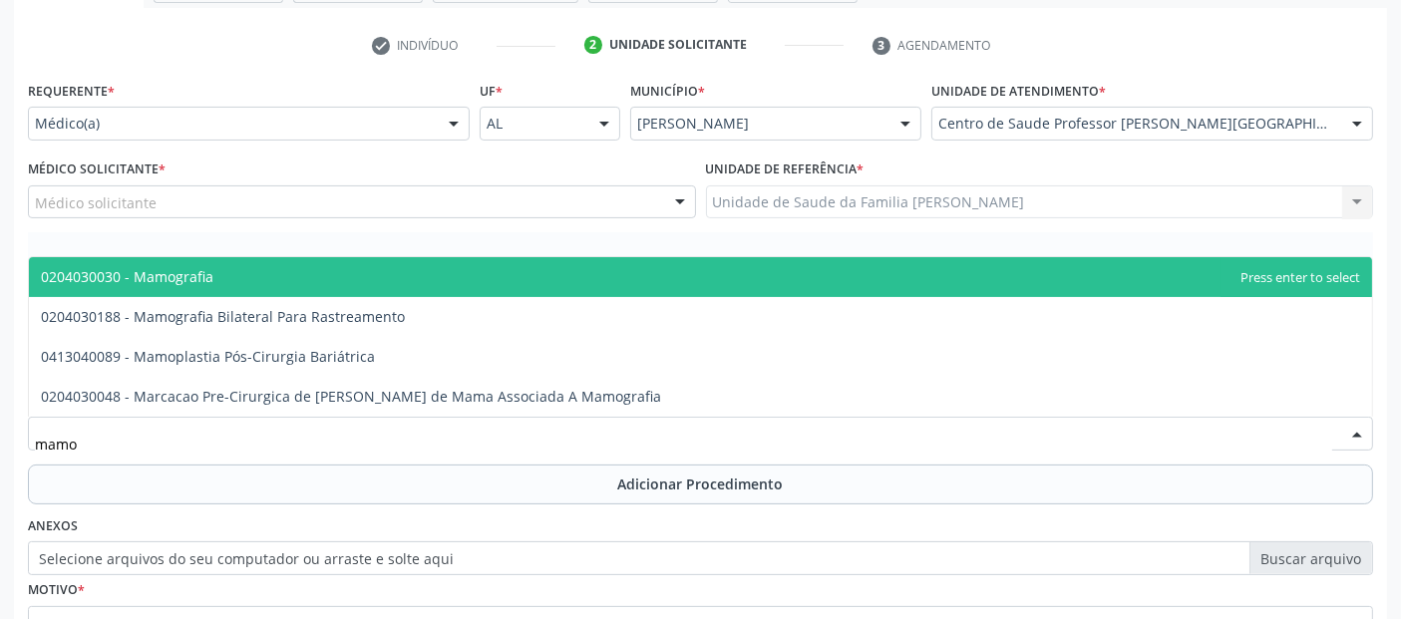
click at [231, 280] on span "0204030030 - Mamografia" at bounding box center [700, 277] width 1343 height 40
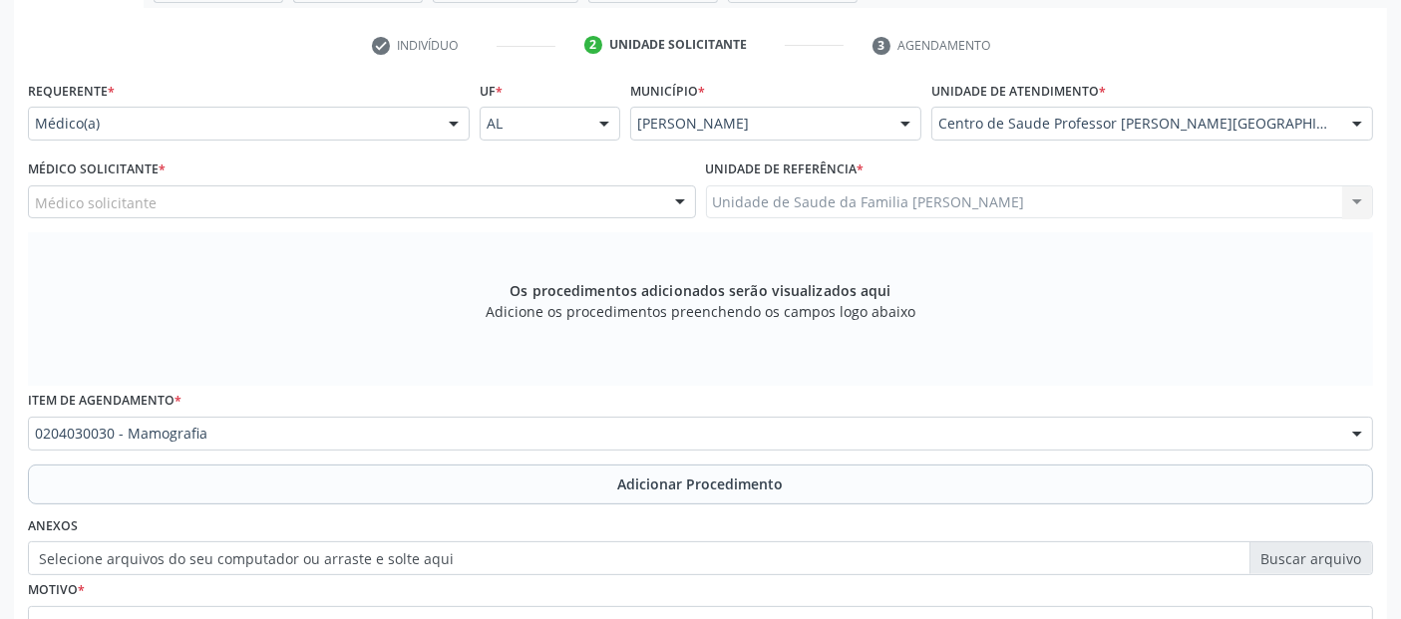
click at [267, 196] on div "Médico solicitante" at bounding box center [362, 203] width 668 height 34
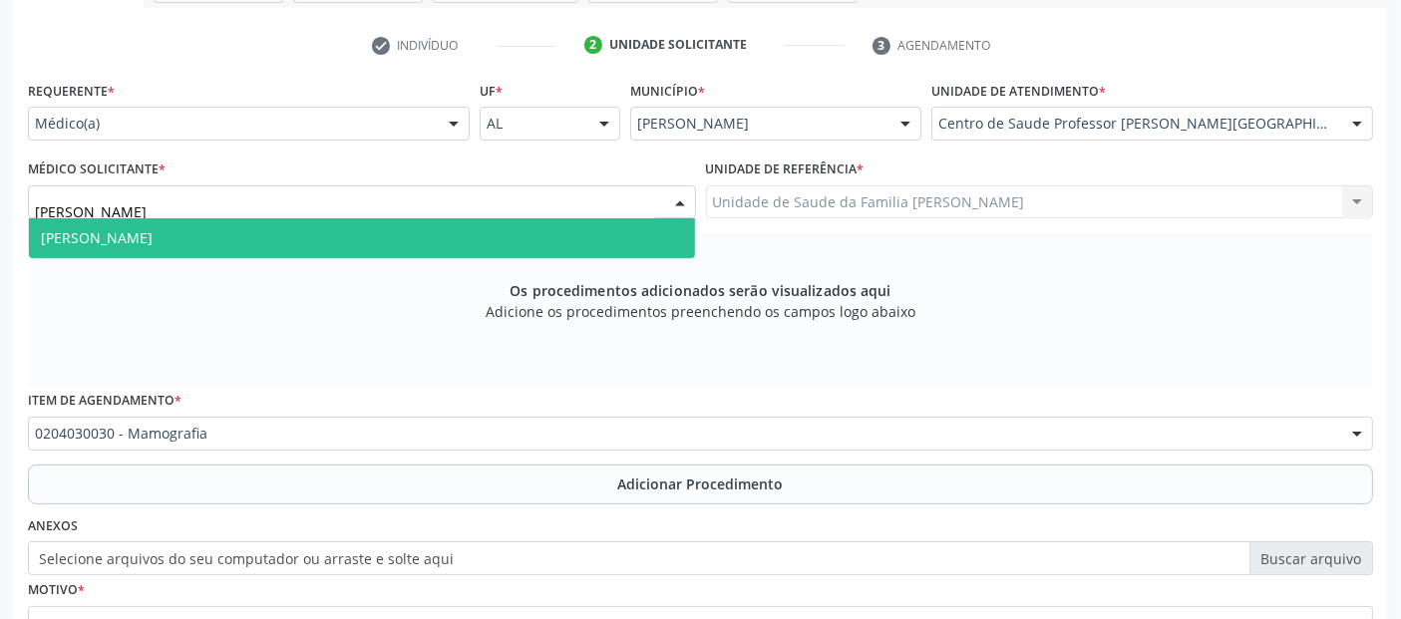
type input "jessi"
click at [153, 239] on span "[PERSON_NAME]" at bounding box center [97, 237] width 112 height 19
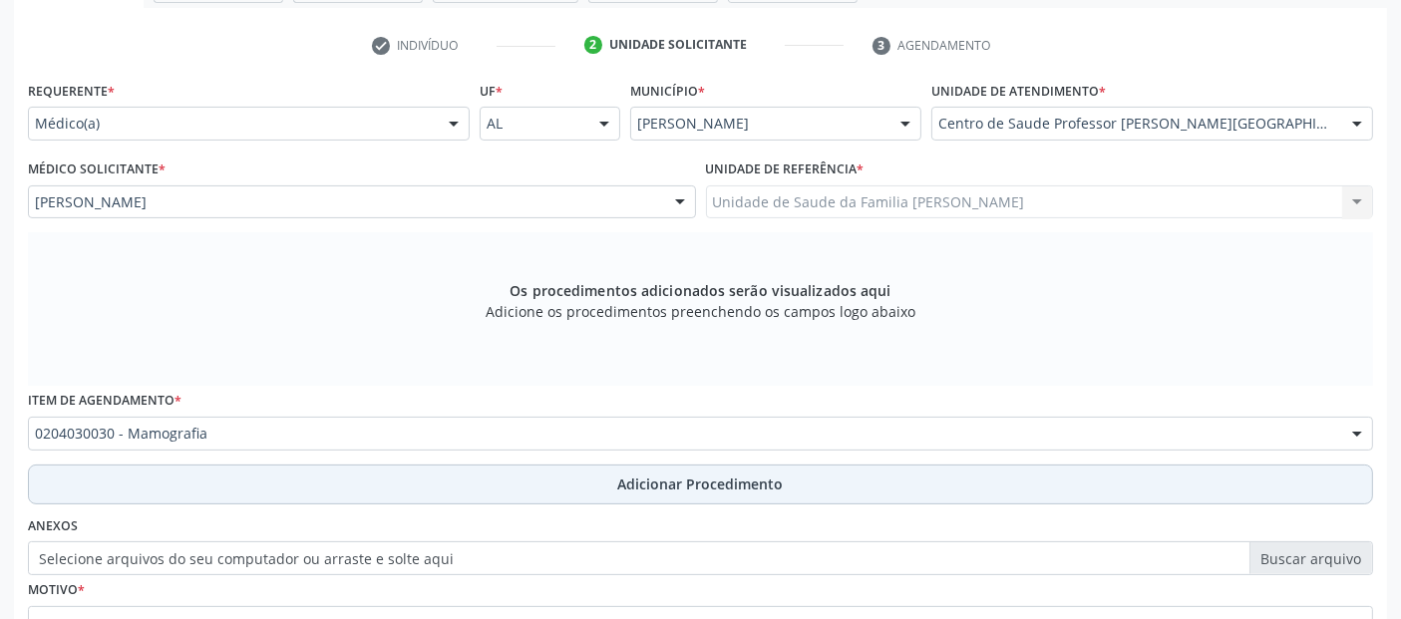
click at [226, 481] on button "Adicionar Procedimento" at bounding box center [700, 485] width 1345 height 40
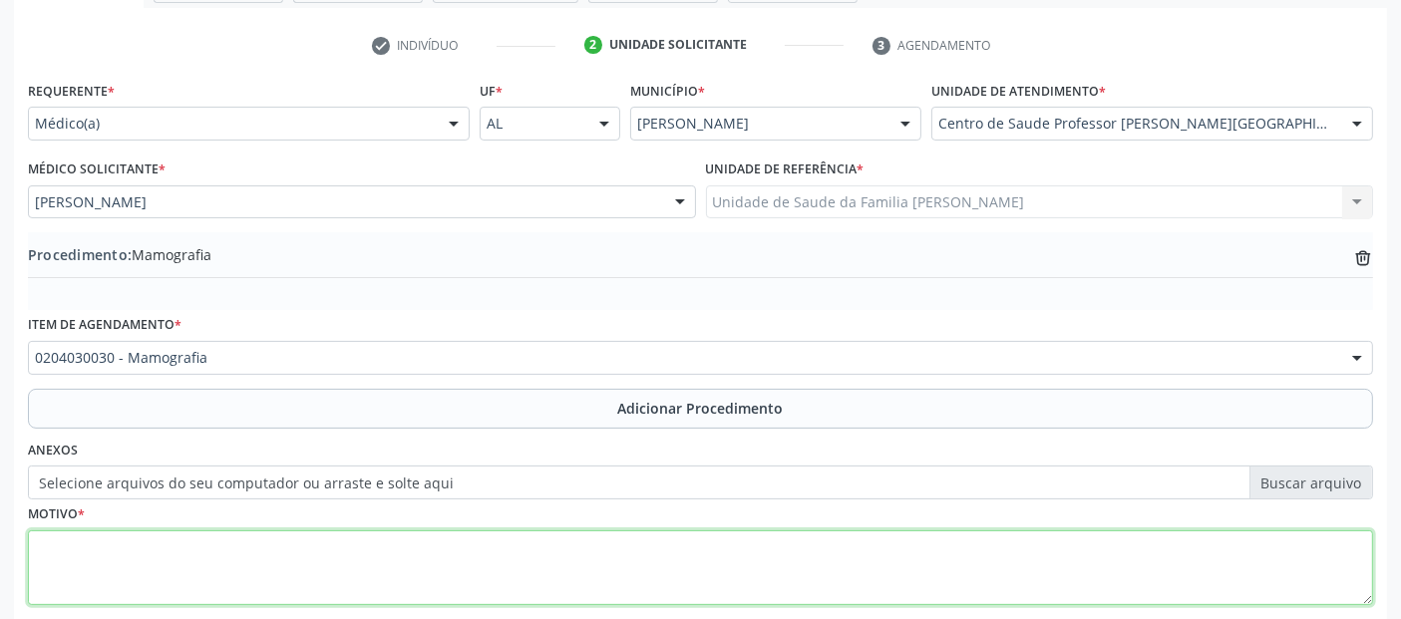
click at [189, 555] on textarea at bounding box center [700, 569] width 1345 height 76
type textarea "r"
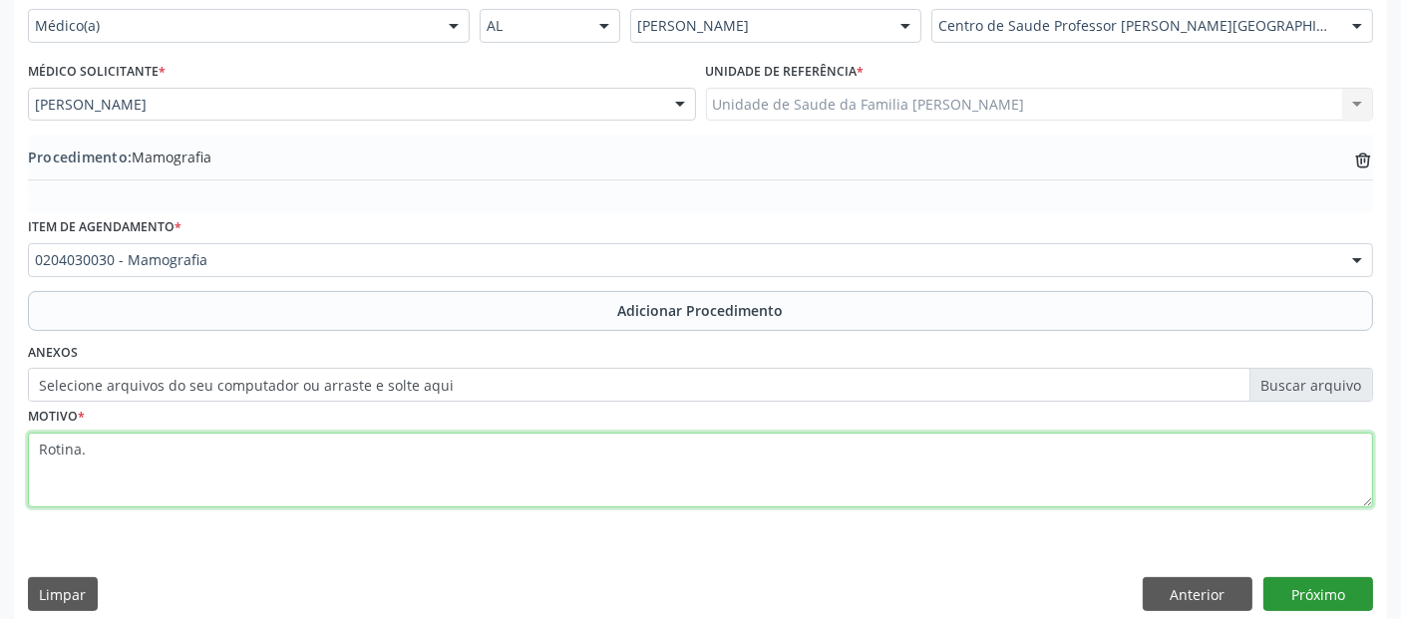
type textarea "Rotina."
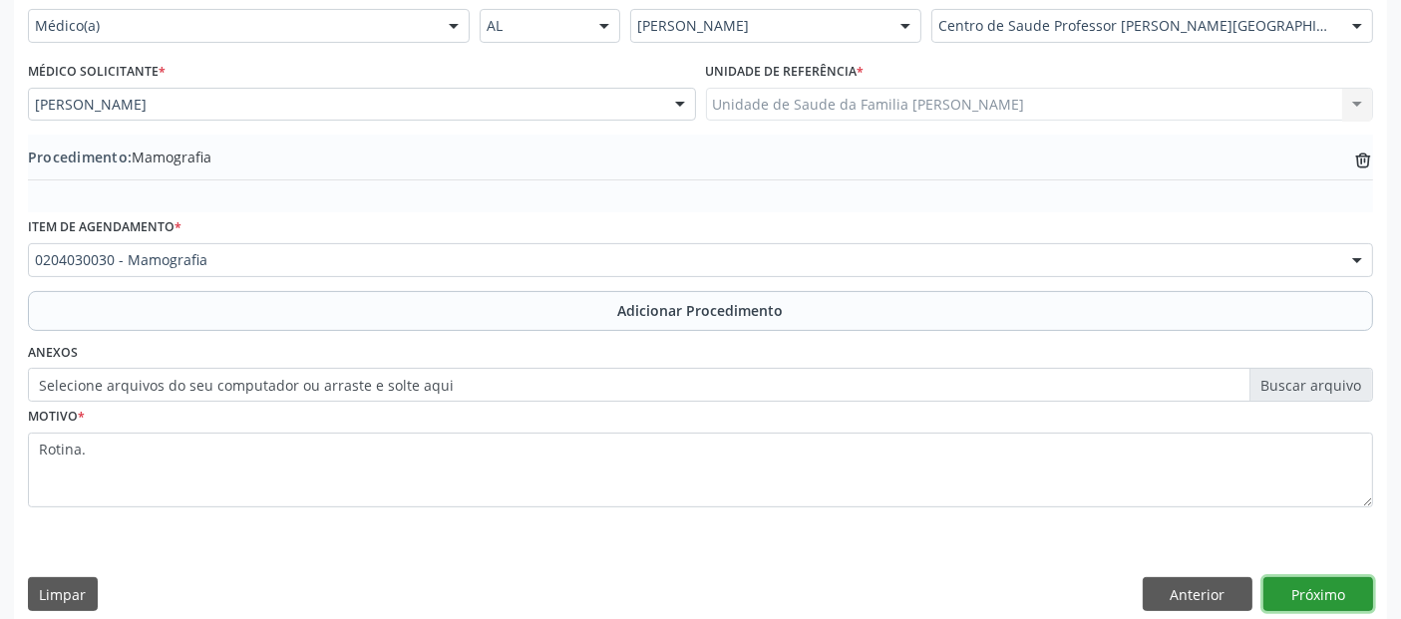
click at [1325, 593] on button "Próximo" at bounding box center [1319, 594] width 110 height 34
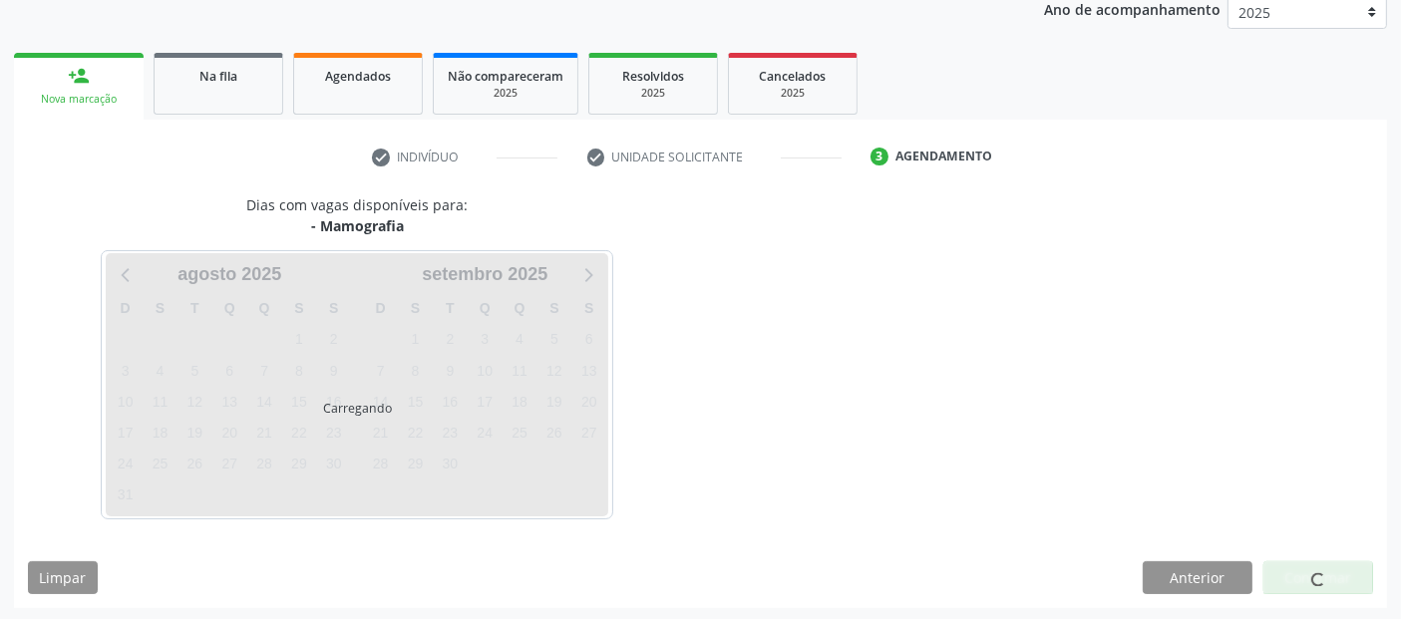
scroll to position [332, 0]
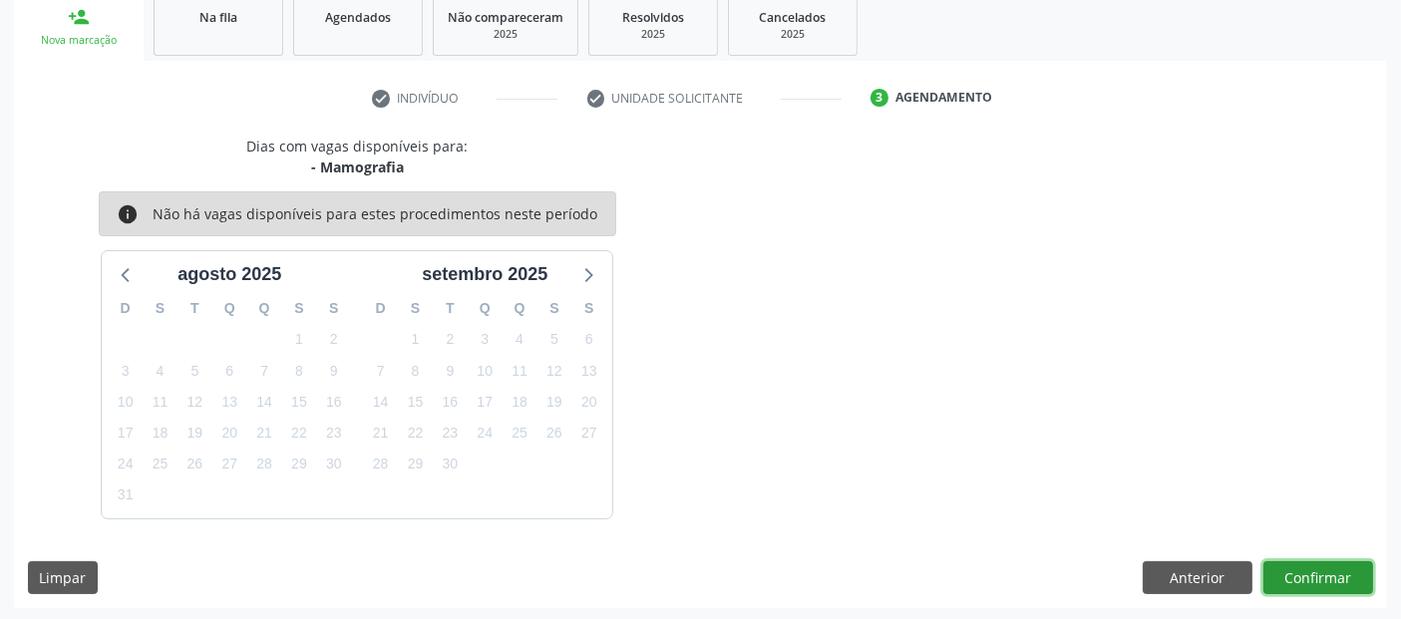
click at [1324, 587] on button "Confirmar" at bounding box center [1319, 578] width 110 height 34
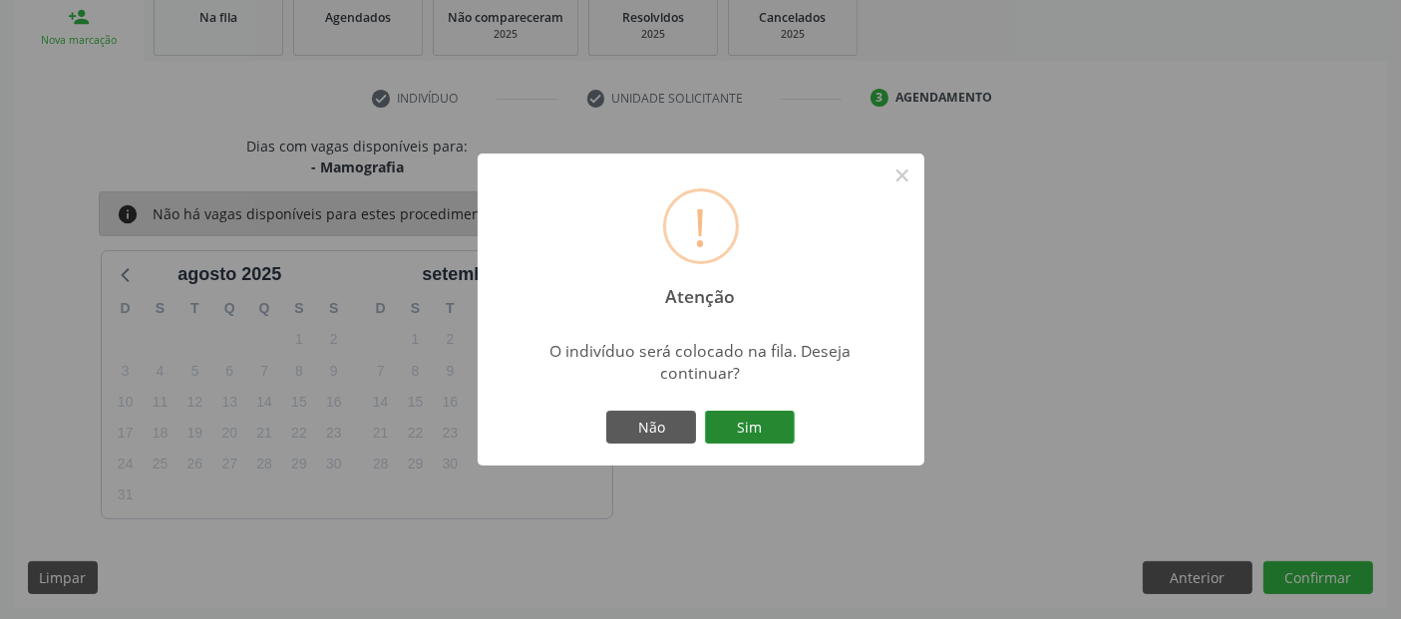
click at [756, 432] on button "Sim" at bounding box center [750, 428] width 90 height 34
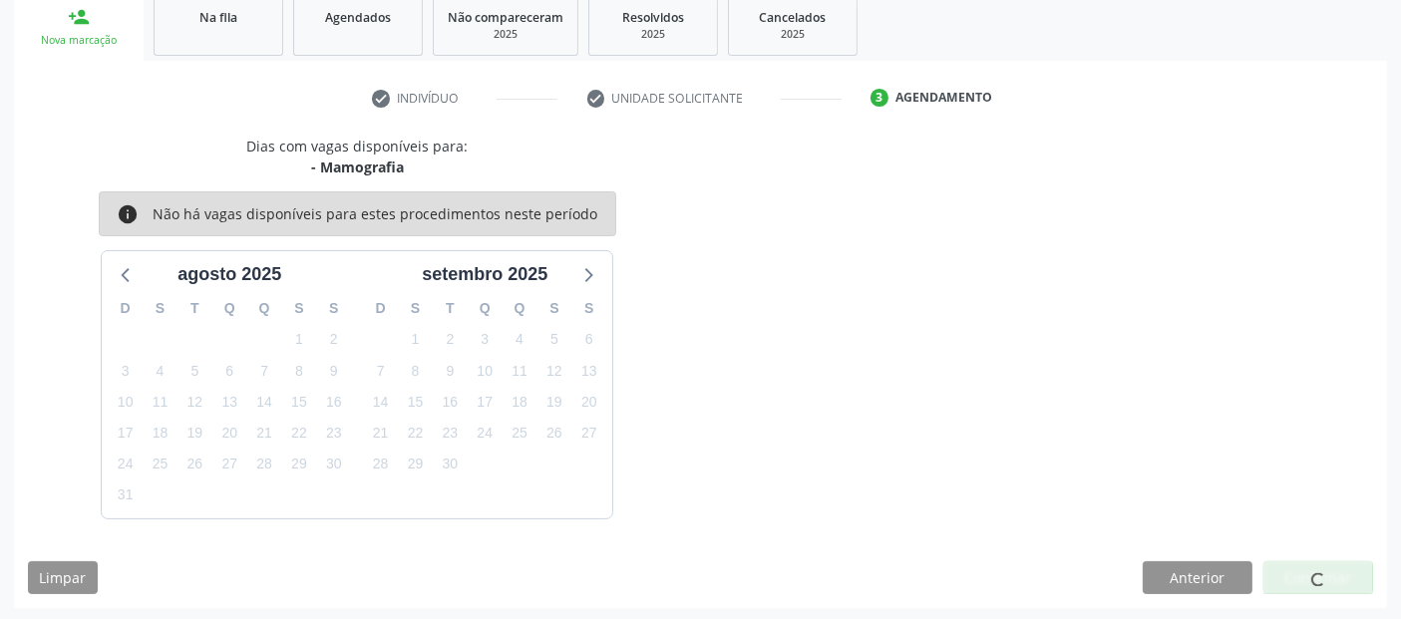
click at [756, 432] on div "Dias com vagas disponíveis para: - Mamografia info Não há vagas disponíveis par…" at bounding box center [700, 327] width 1373 height 383
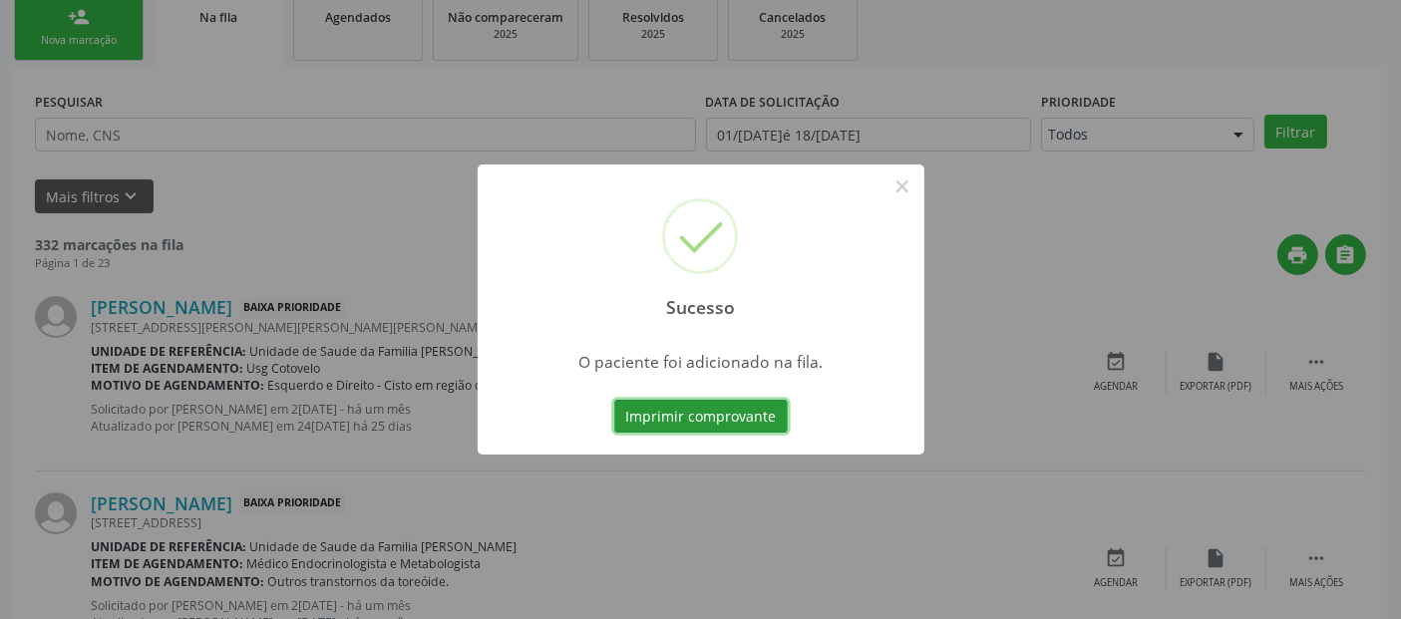
scroll to position [65, 0]
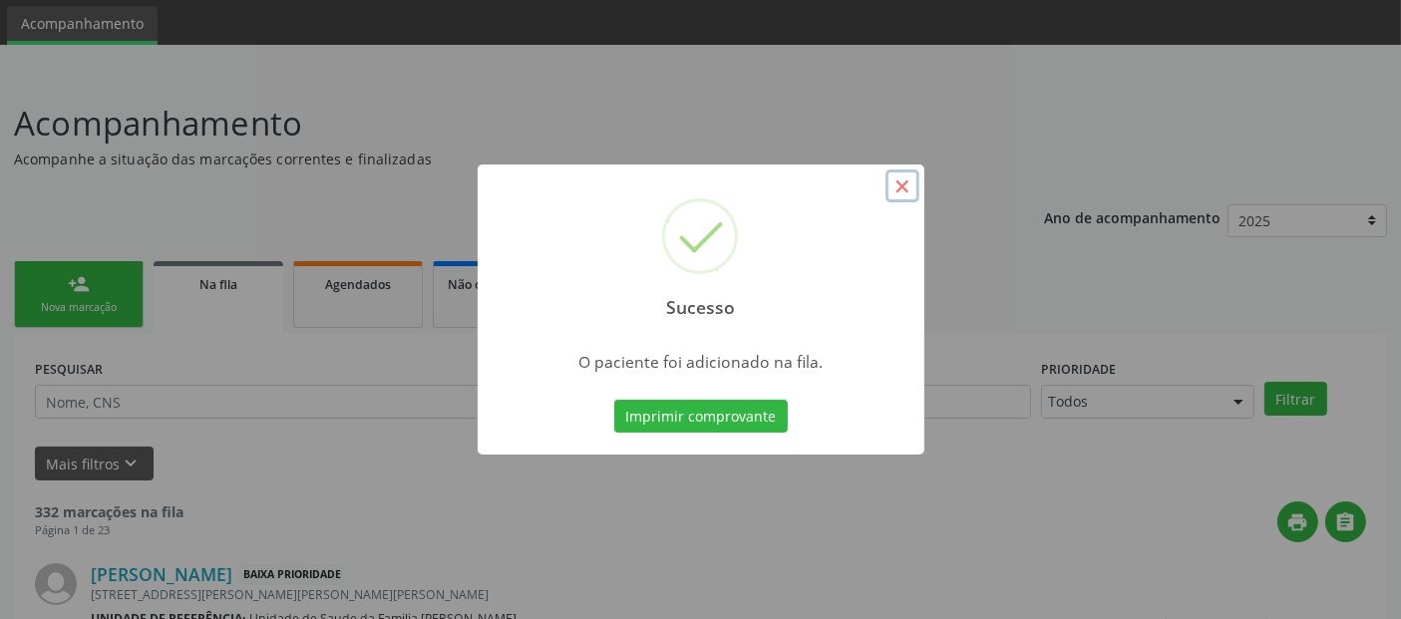
click at [910, 187] on button "×" at bounding box center [903, 187] width 34 height 34
